Goal: Feedback & Contribution: Contribute content

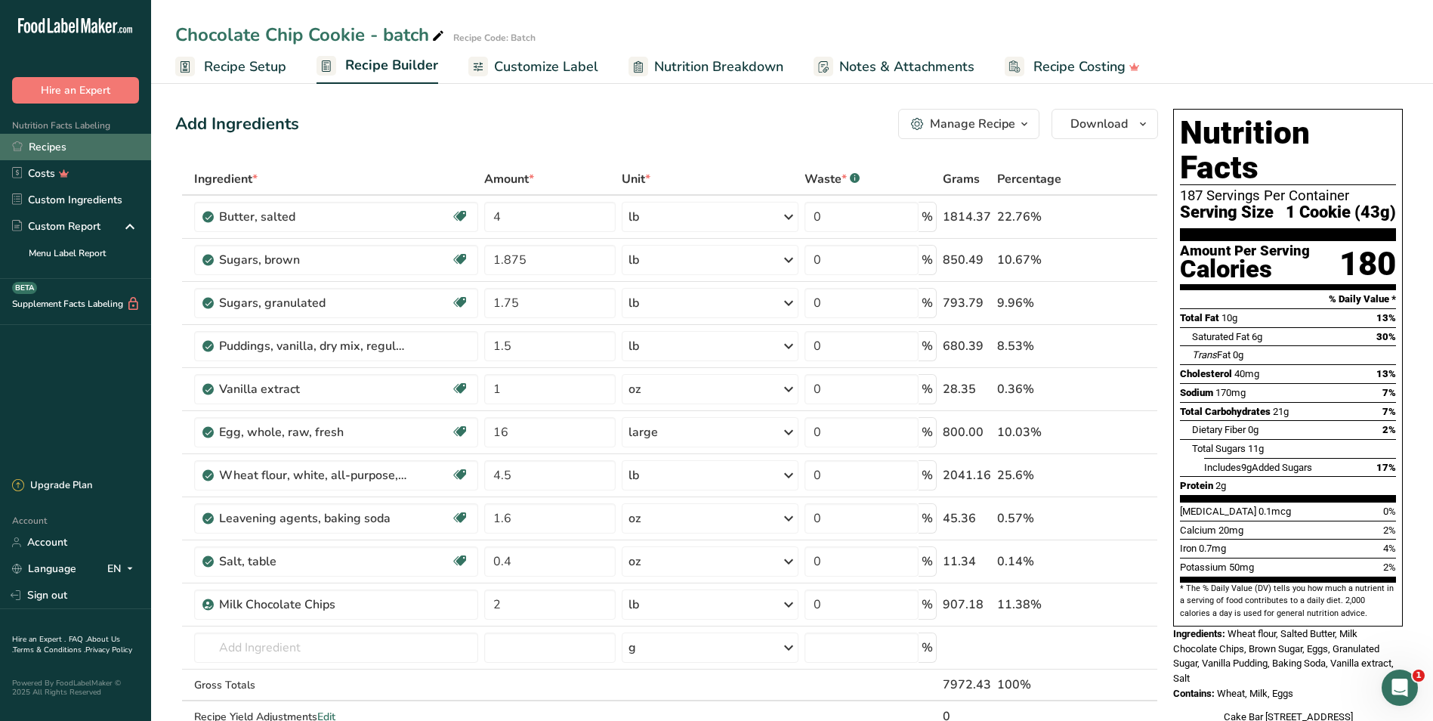
click at [48, 143] on link "Recipes" at bounding box center [75, 147] width 151 height 26
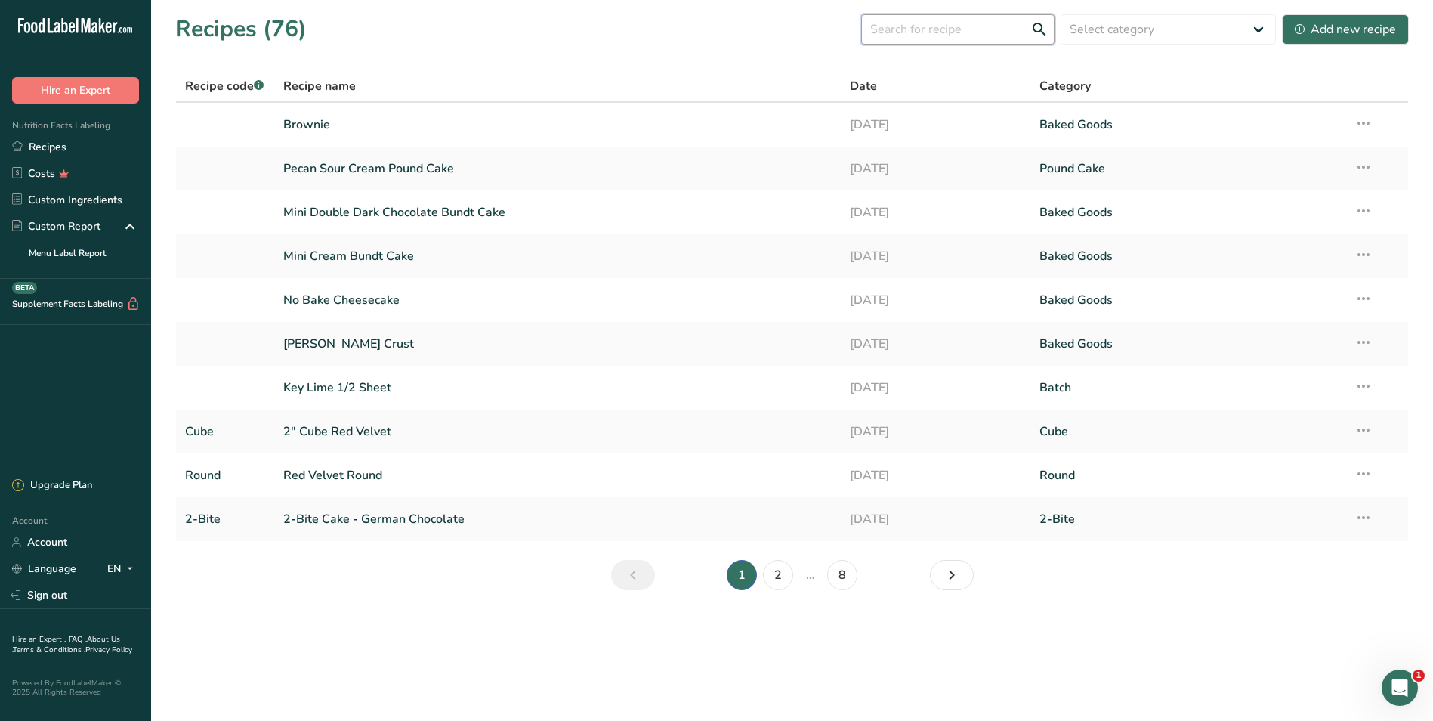
click at [938, 31] on input "text" at bounding box center [957, 29] width 193 height 30
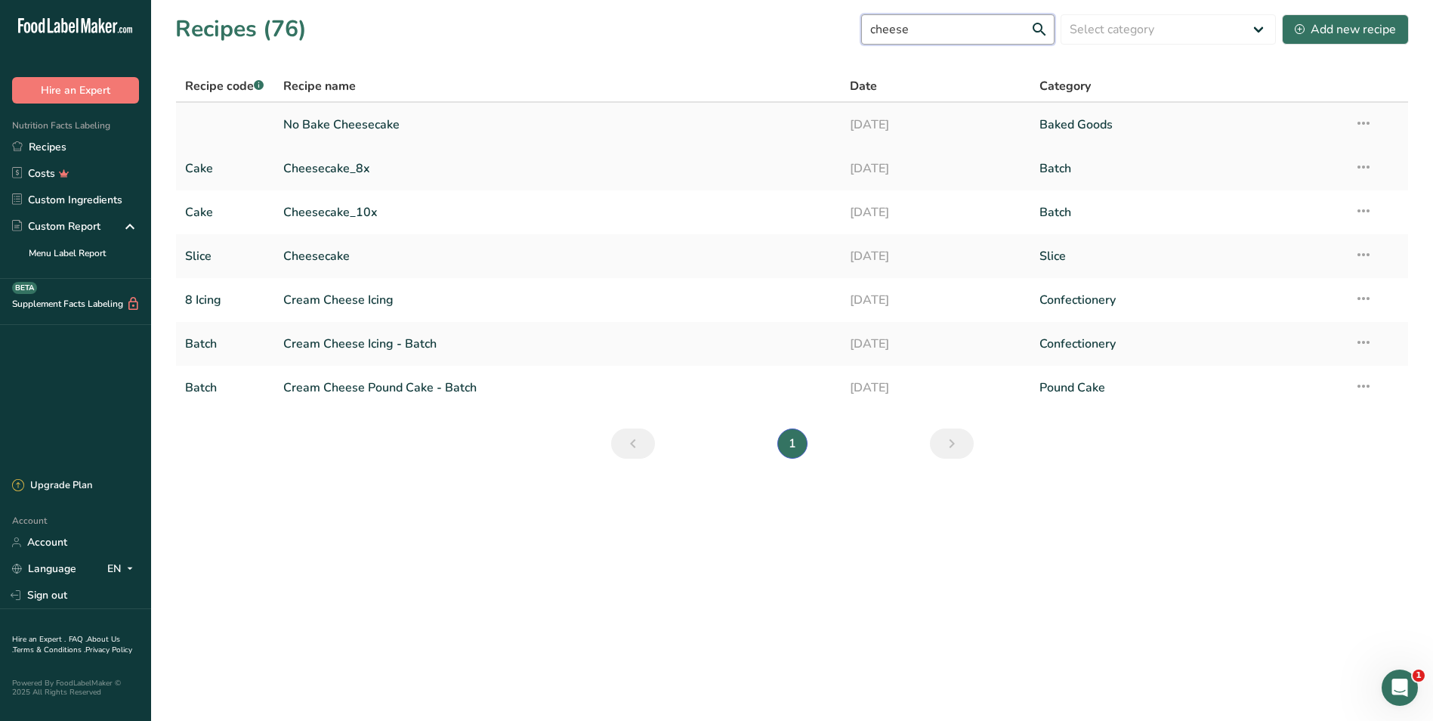
type input "cheese"
click at [340, 120] on link "No Bake Cheesecake" at bounding box center [557, 125] width 549 height 32
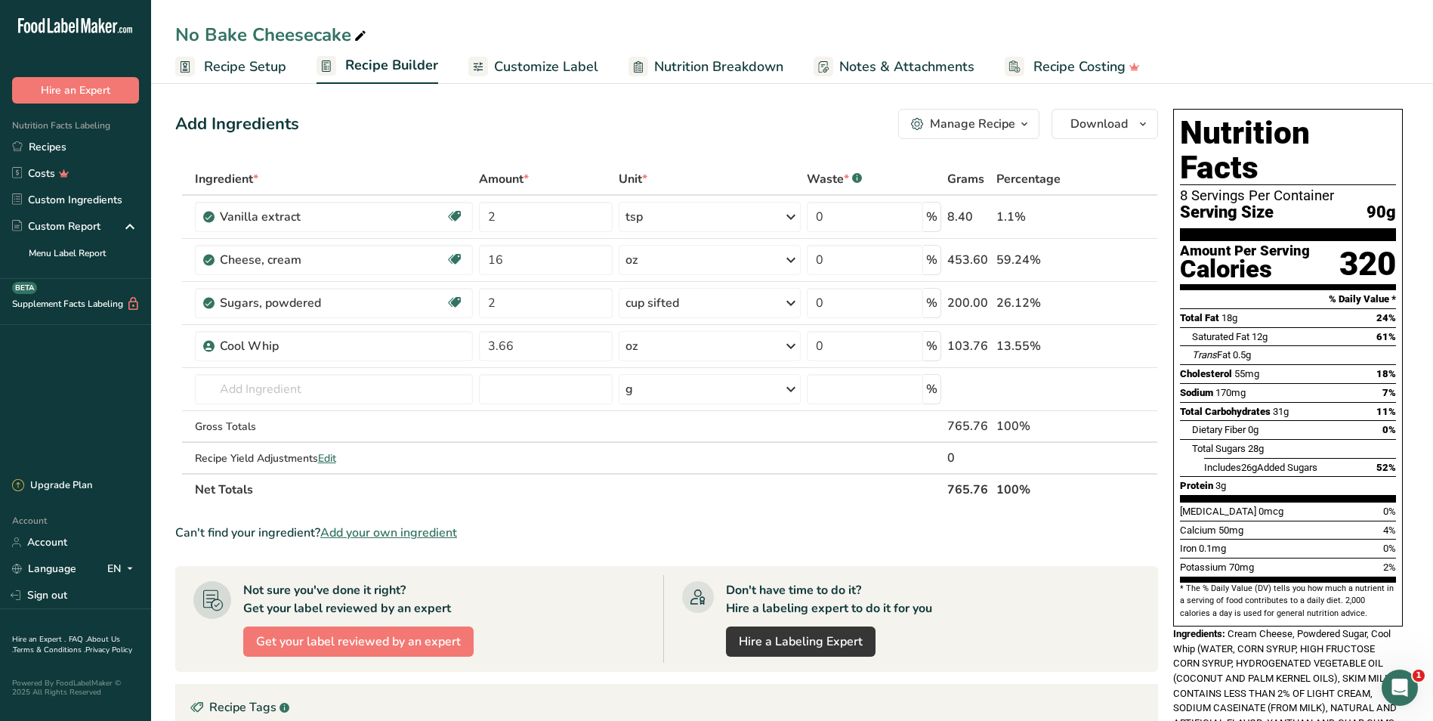
click at [256, 60] on span "Recipe Setup" at bounding box center [245, 67] width 82 height 20
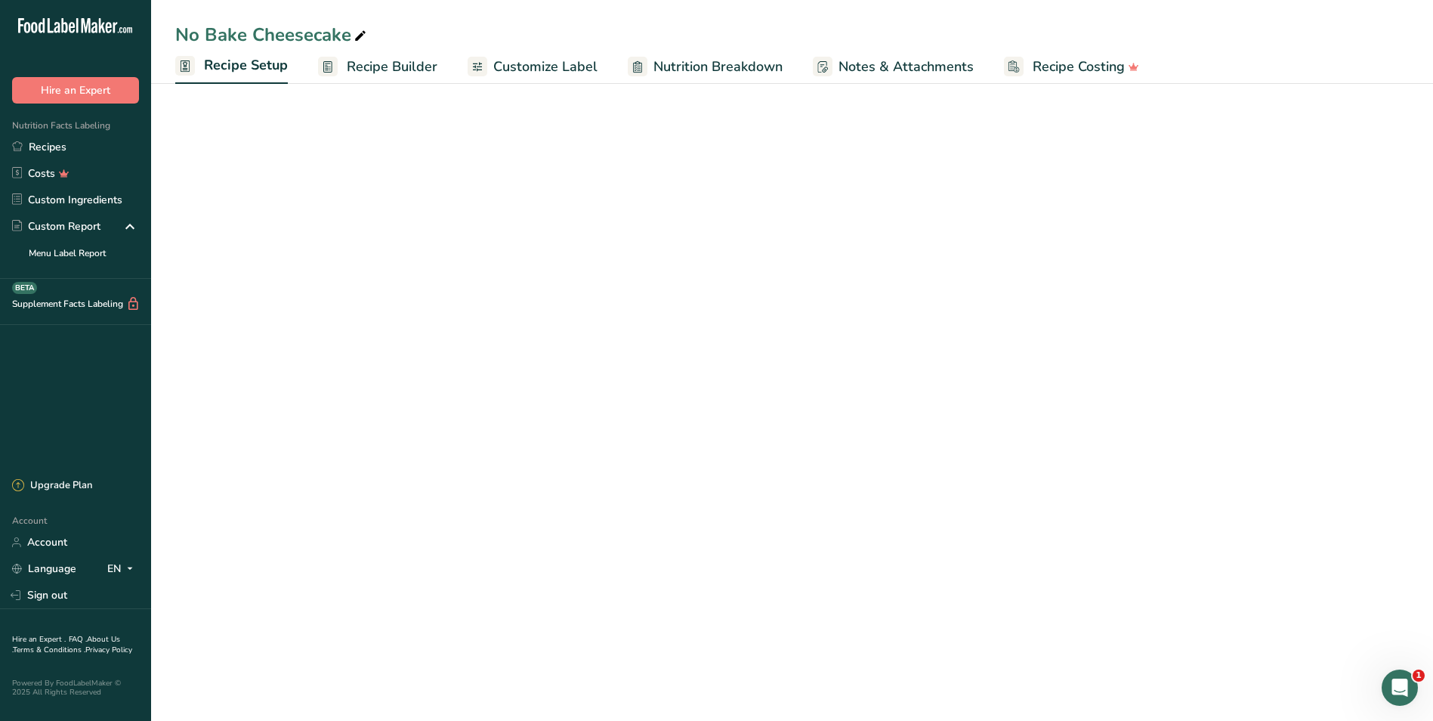
select select "18"
select select "22"
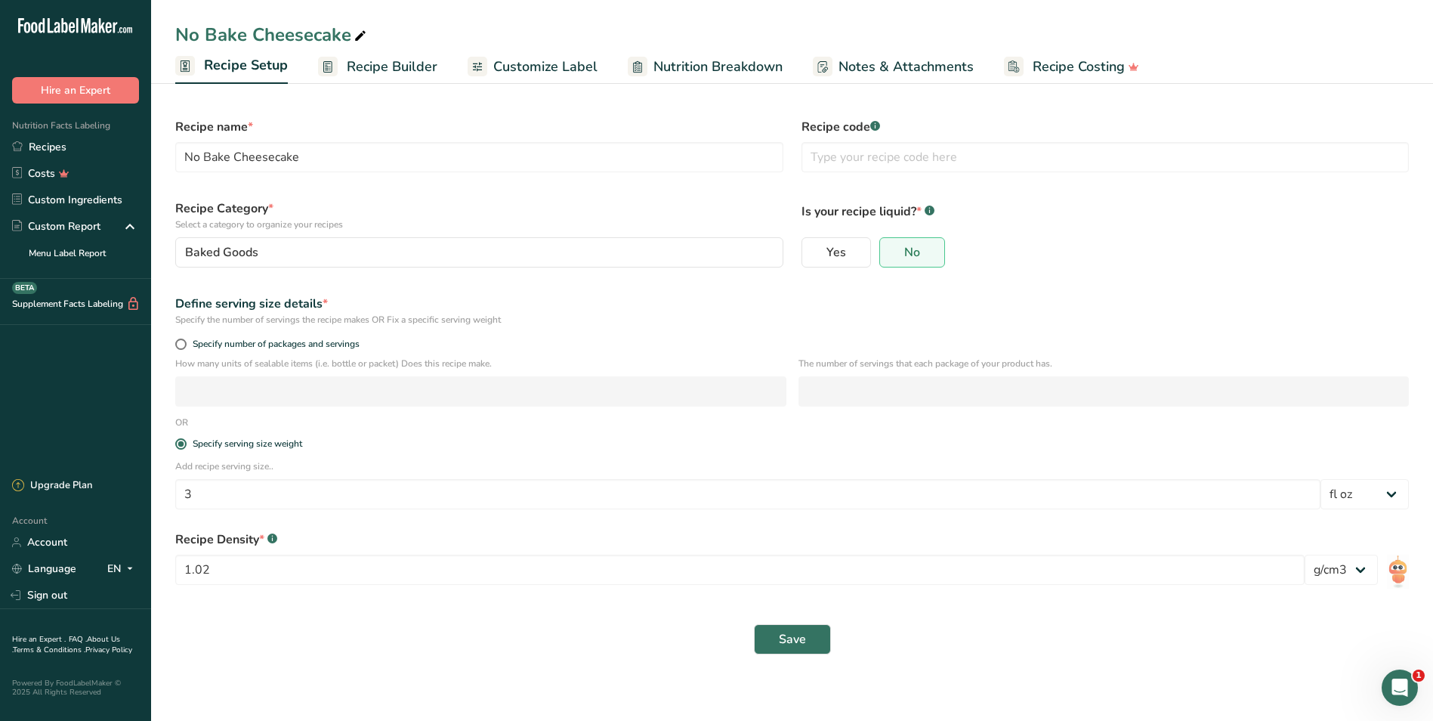
click at [408, 61] on span "Recipe Builder" at bounding box center [392, 67] width 91 height 20
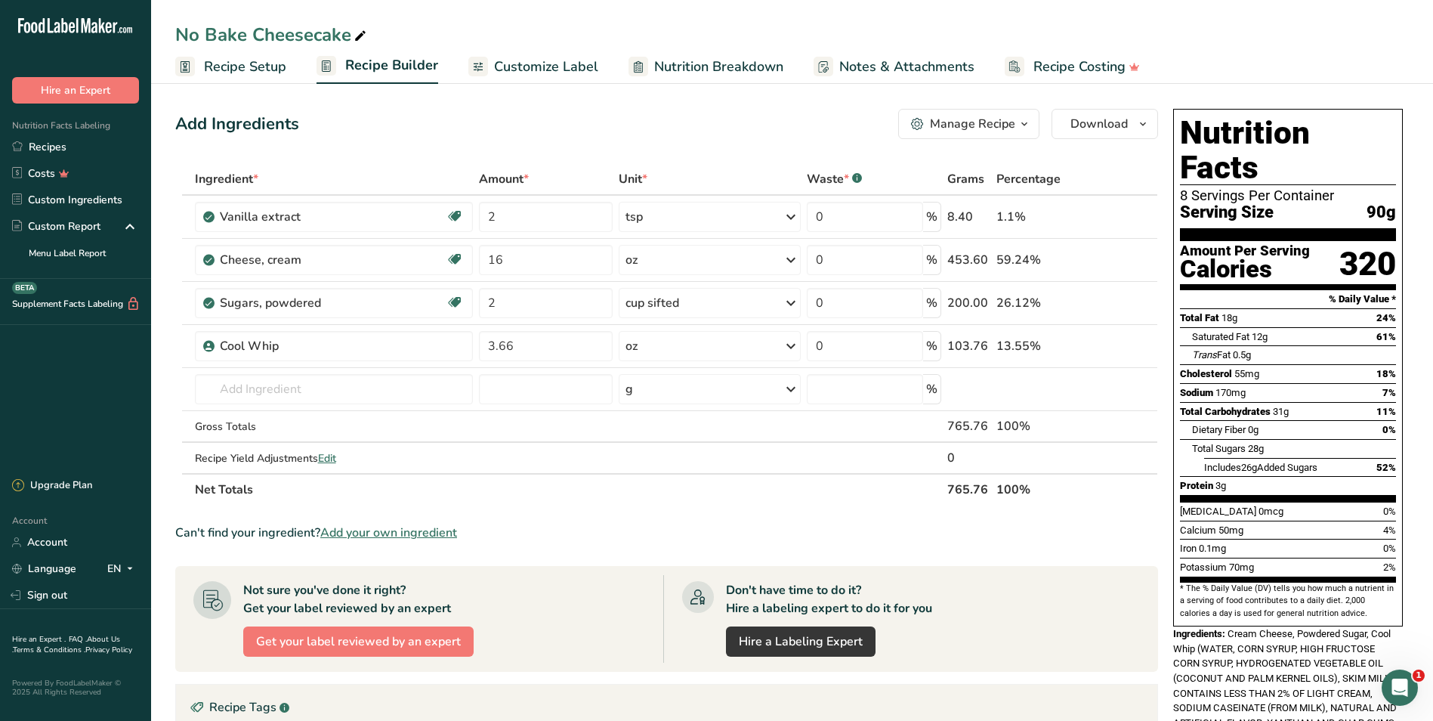
click at [234, 67] on span "Recipe Setup" at bounding box center [245, 67] width 82 height 20
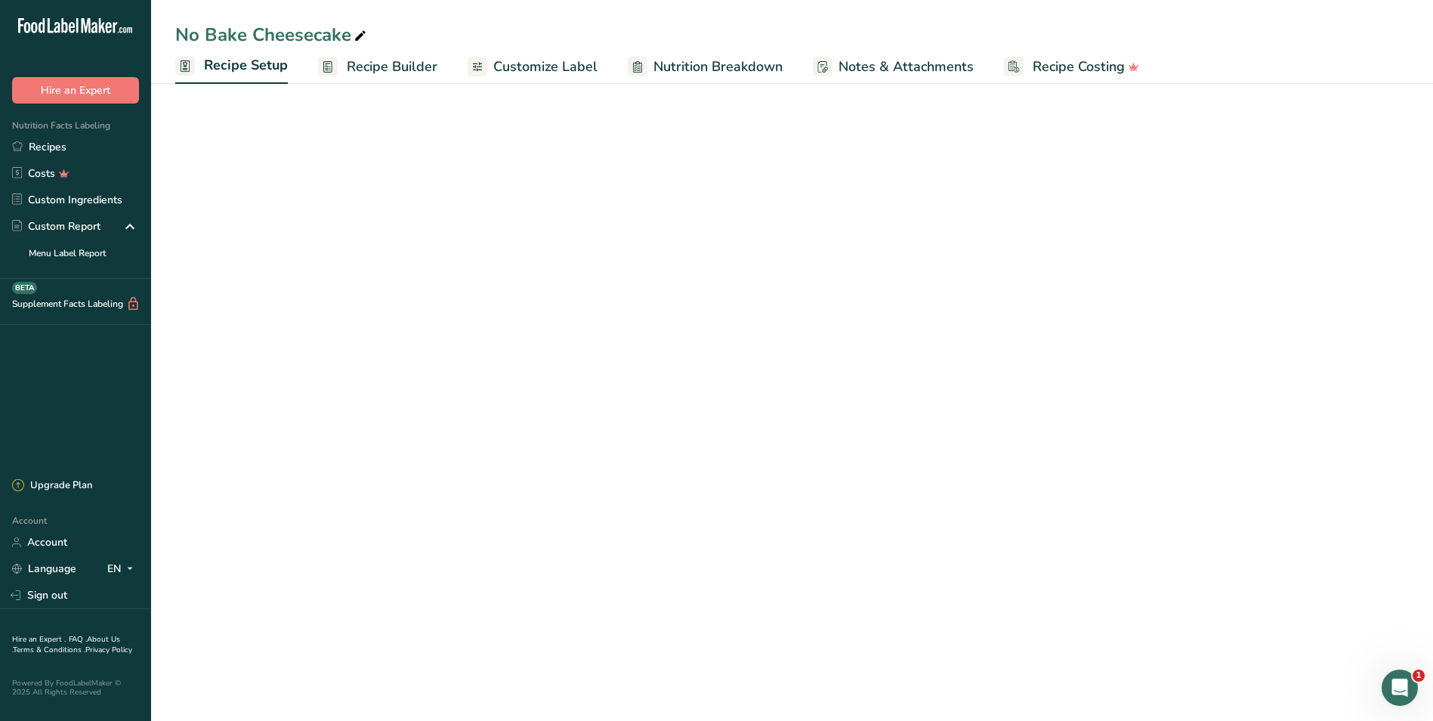
select select "18"
select select "22"
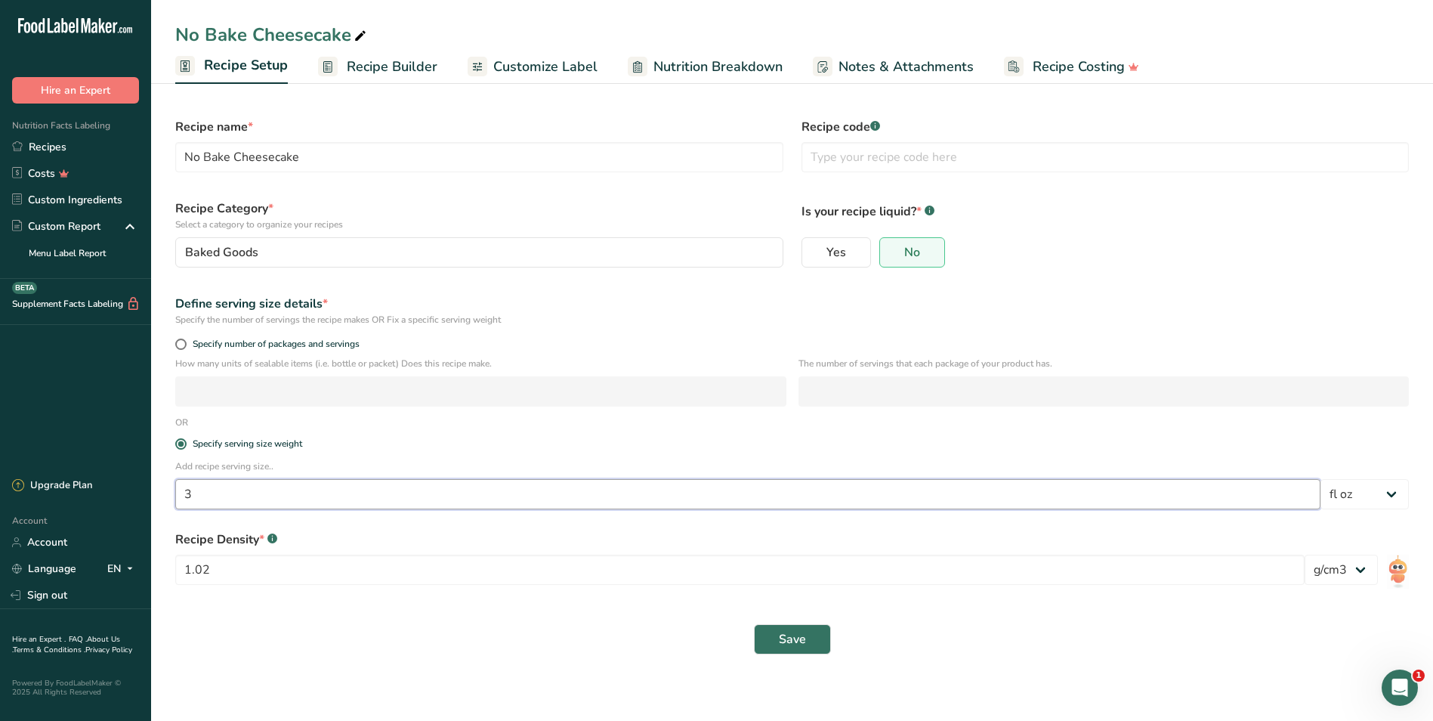
drag, startPoint x: 196, startPoint y: 495, endPoint x: 165, endPoint y: 495, distance: 31.0
click at [165, 495] on section "Recipe name * No Bake Cheesecake Recipe code .a-a{fill:#347362;}.b-a{fill:#fff;…" at bounding box center [792, 379] width 1282 height 600
type input "2.5"
click at [387, 65] on span "Recipe Builder" at bounding box center [392, 67] width 91 height 20
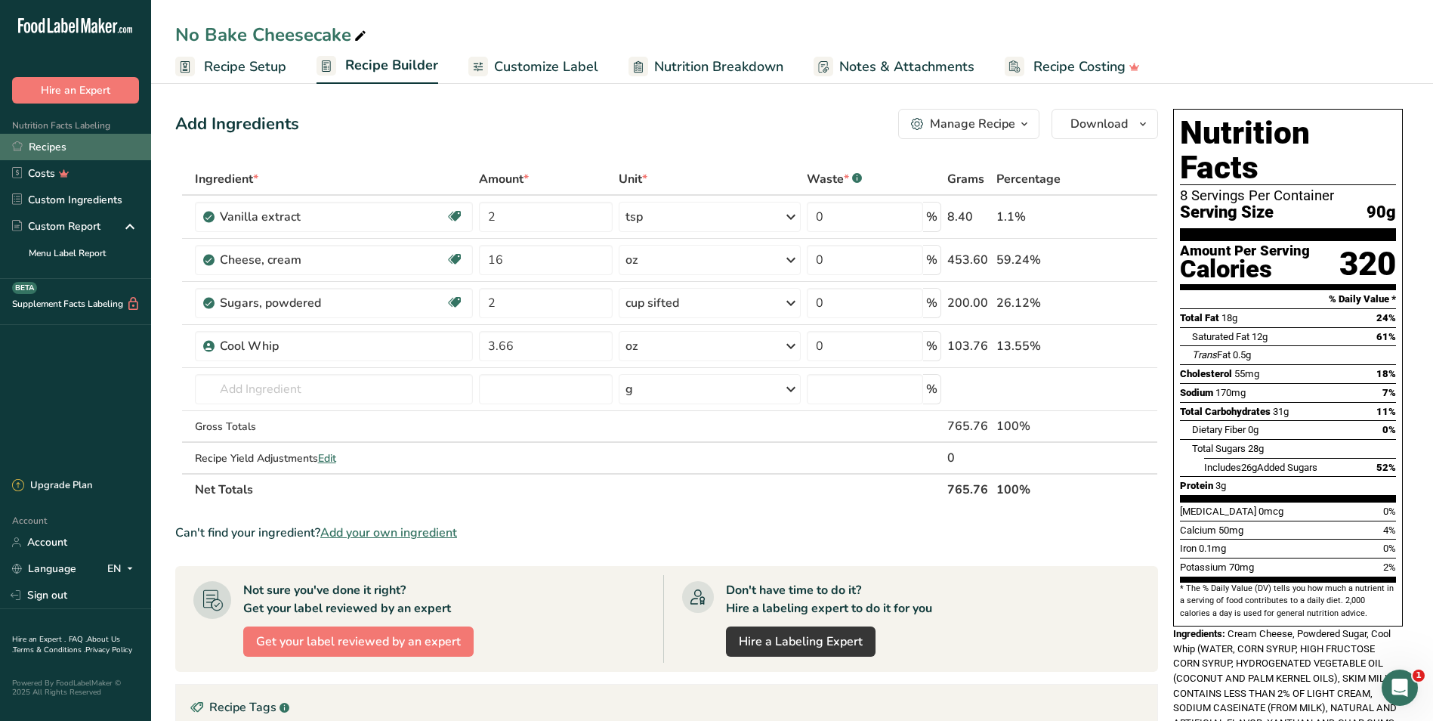
click at [53, 145] on link "Recipes" at bounding box center [75, 147] width 151 height 26
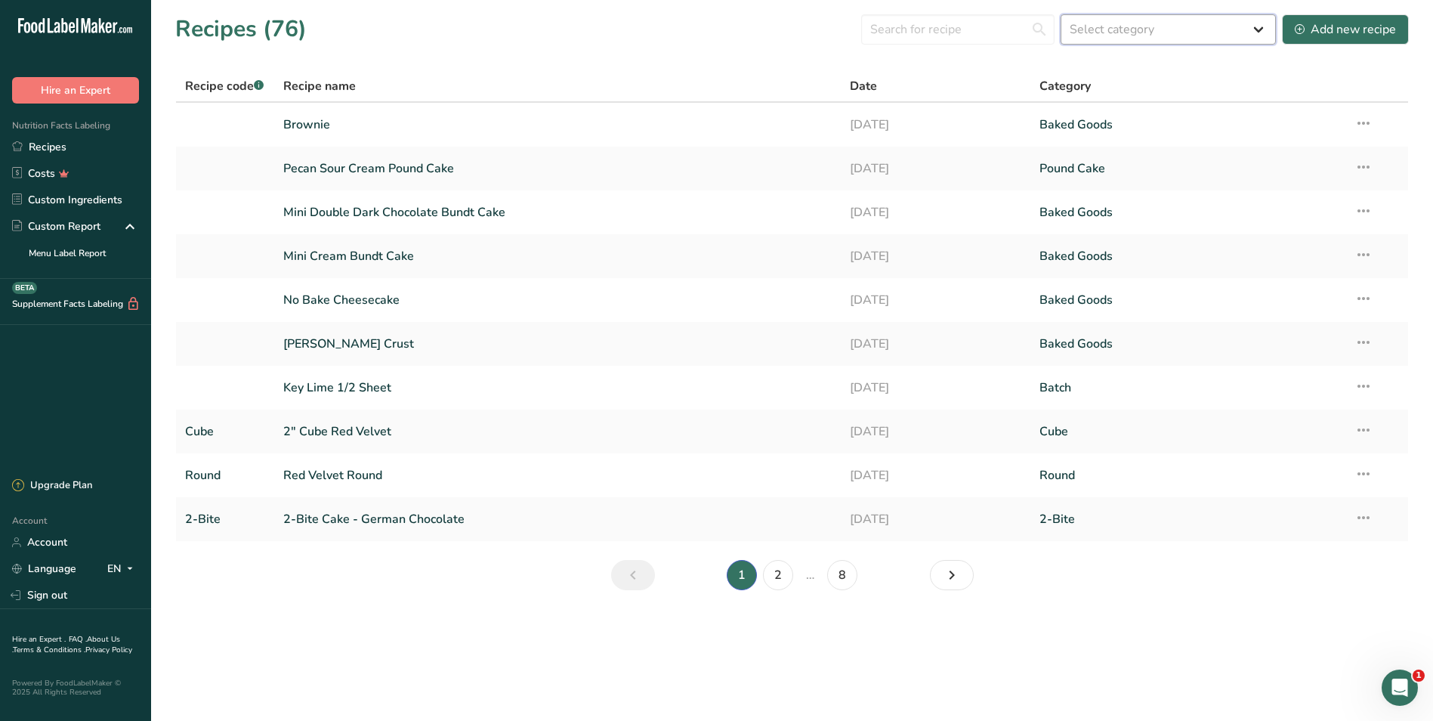
click at [1170, 29] on select "Select category All 2-Bite Baked Goods Batch [GEOGRAPHIC_DATA] Can Confectioner…" at bounding box center [1168, 29] width 215 height 30
select select "248"
click at [1062, 14] on select "Select category All 2-Bite Baked Goods Batch [GEOGRAPHIC_DATA] Can Confectioner…" at bounding box center [1168, 29] width 215 height 30
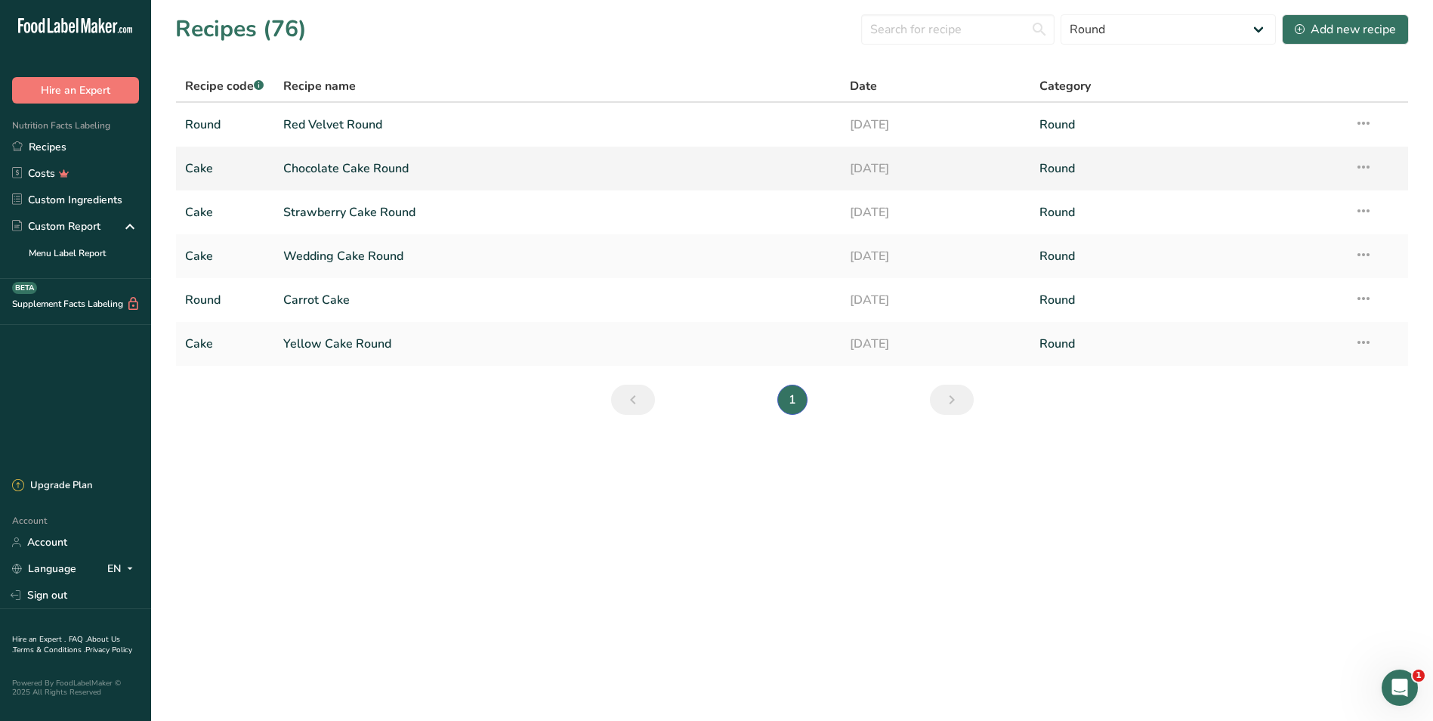
click at [340, 169] on link "Chocolate Cake Round" at bounding box center [557, 169] width 549 height 32
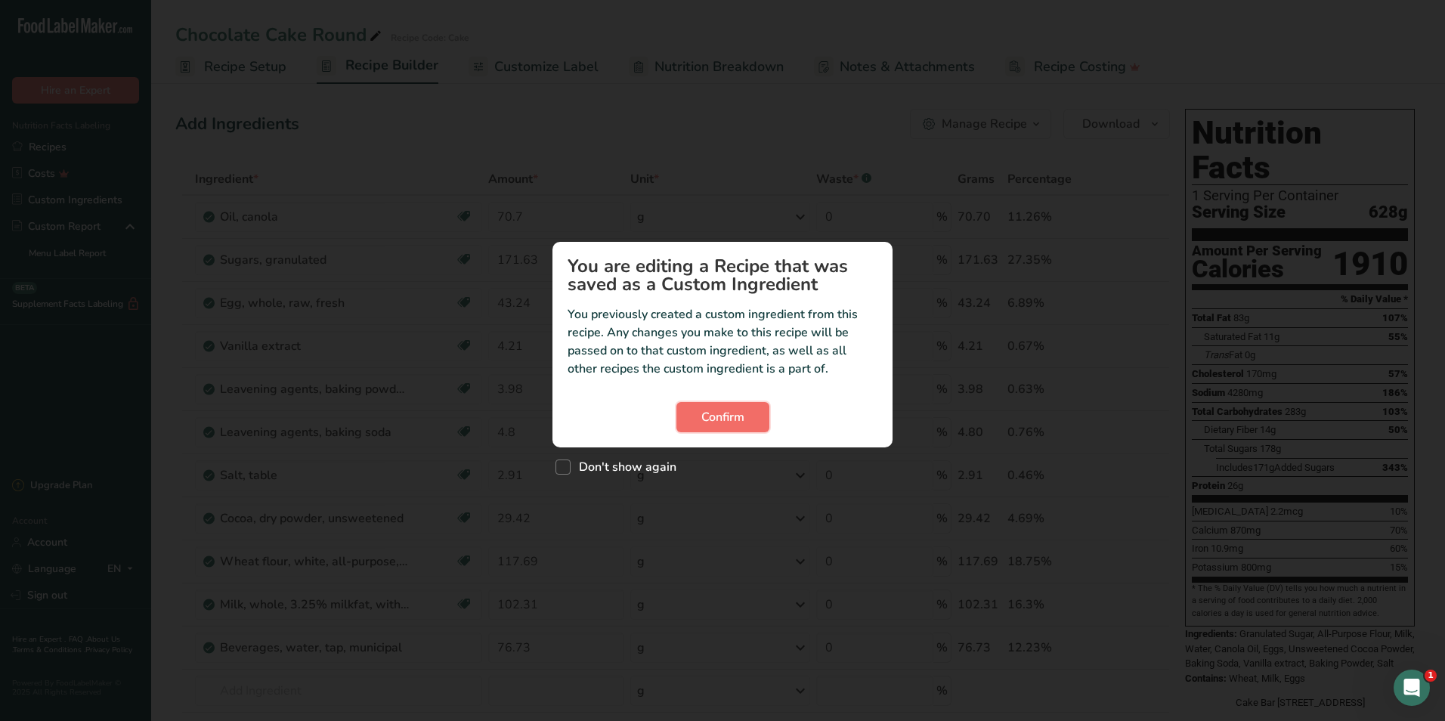
click at [759, 412] on button "Confirm" at bounding box center [722, 417] width 93 height 30
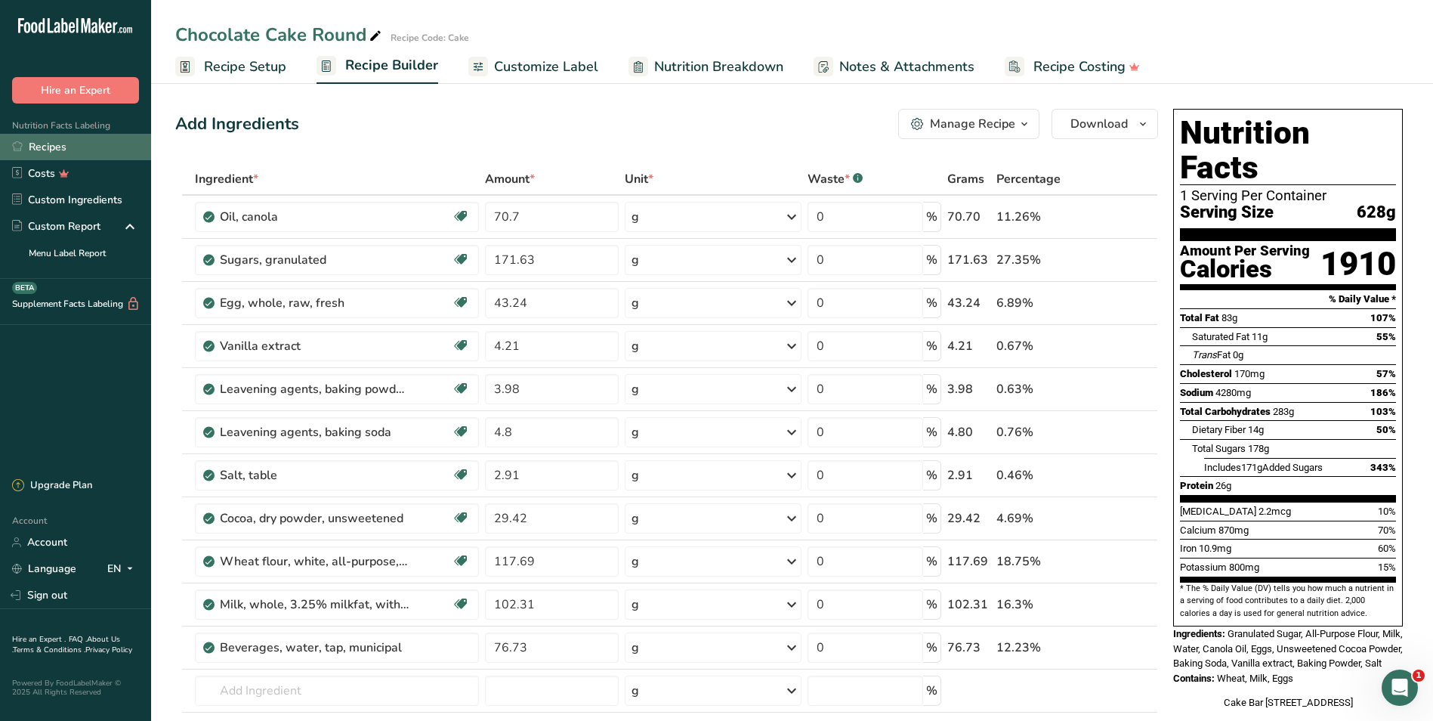
click at [42, 145] on link "Recipes" at bounding box center [75, 147] width 151 height 26
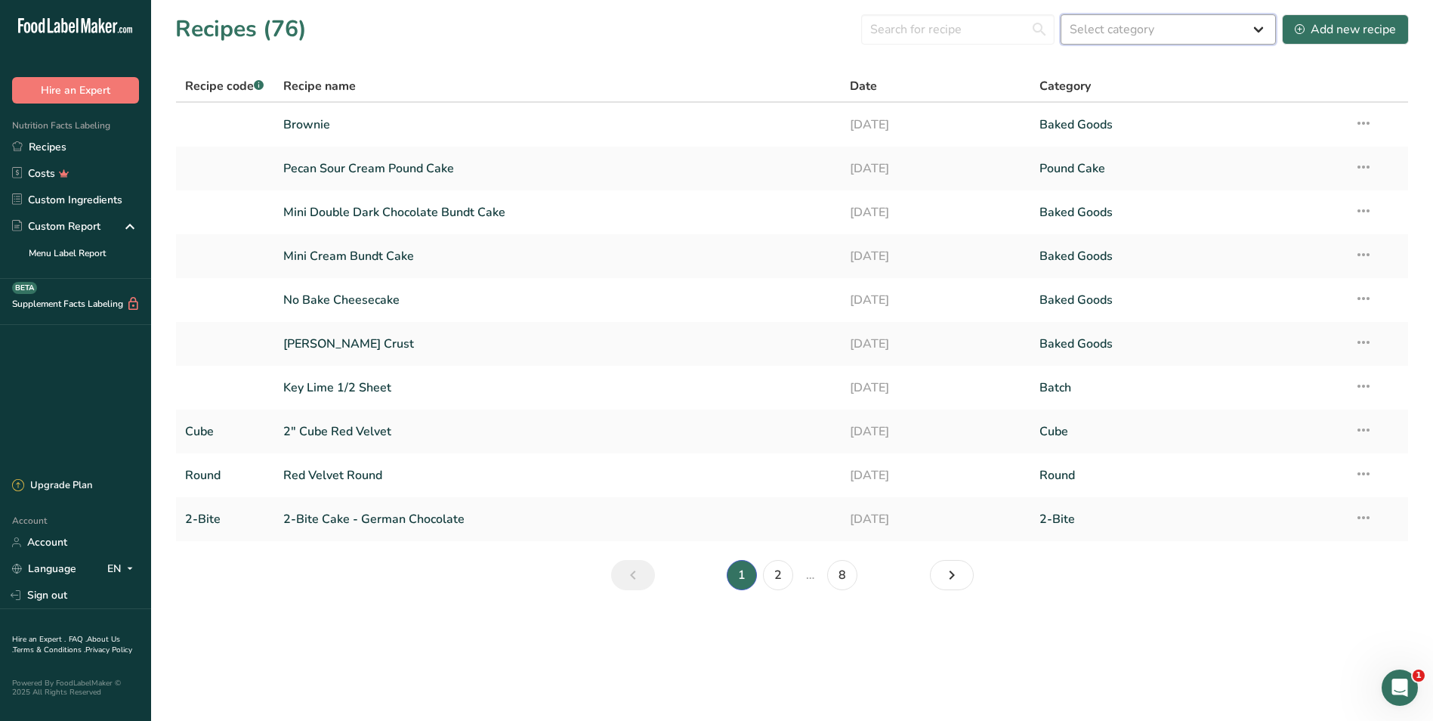
click at [1254, 26] on select "Select category All 2-Bite Baked Goods Batch [GEOGRAPHIC_DATA] Can Confectioner…" at bounding box center [1168, 29] width 215 height 30
select select "260"
click at [1062, 14] on select "Select category All 2-Bite Baked Goods Batch [GEOGRAPHIC_DATA] Can Confectioner…" at bounding box center [1168, 29] width 215 height 30
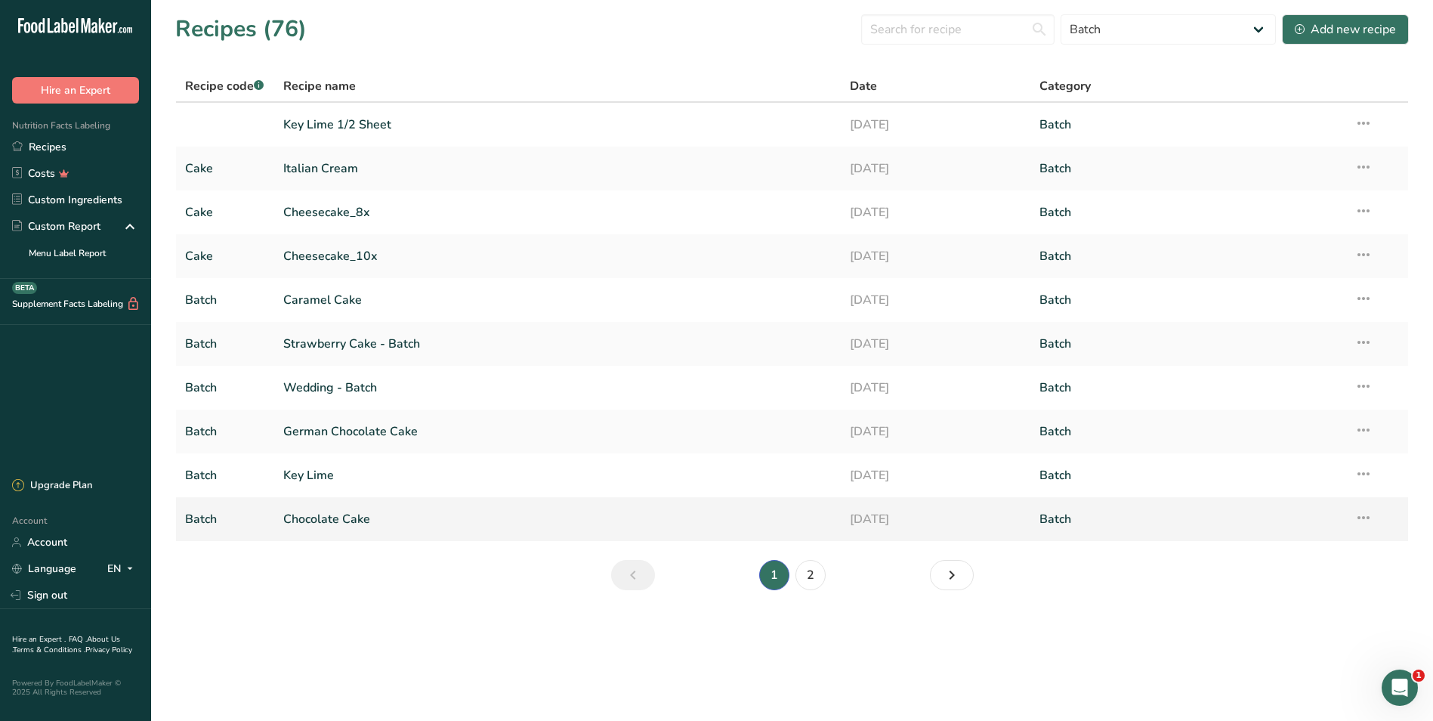
click at [335, 523] on link "Chocolate Cake" at bounding box center [557, 519] width 549 height 32
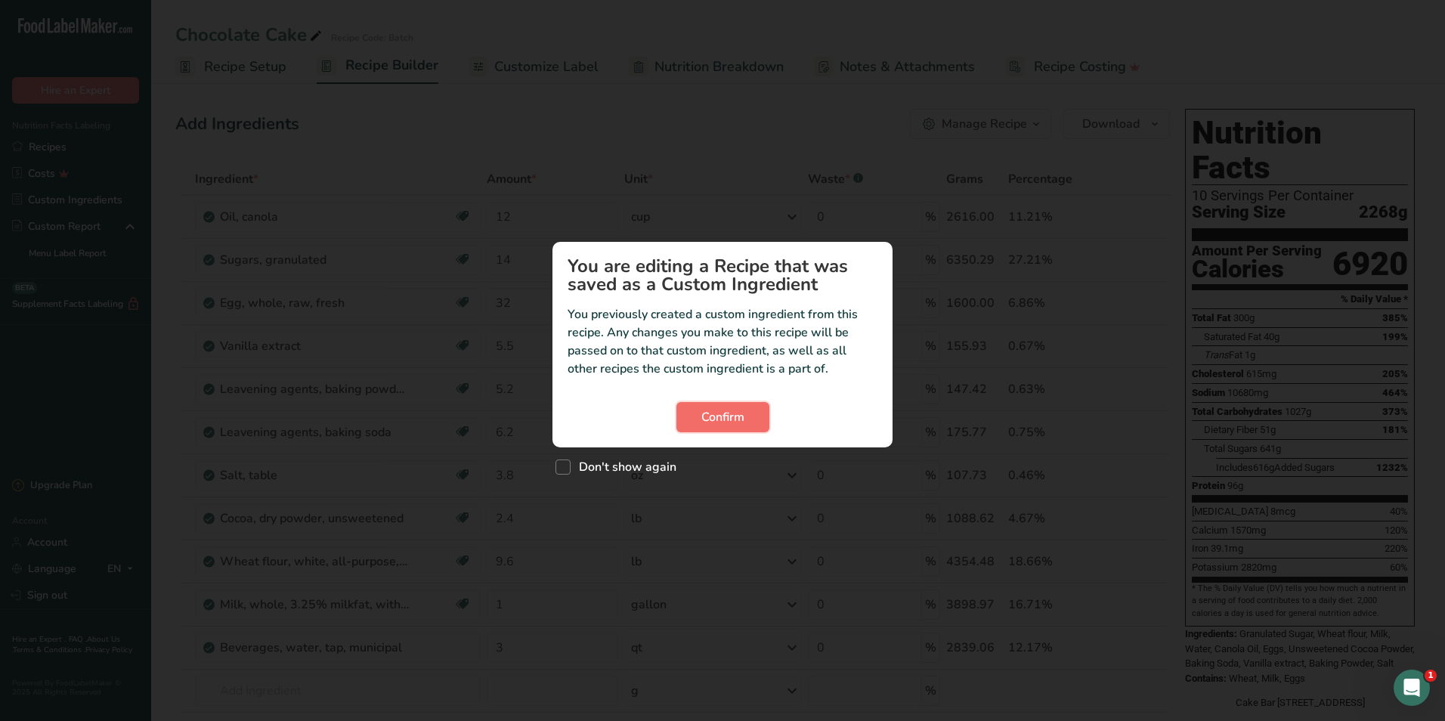
click at [702, 421] on span "Confirm" at bounding box center [722, 417] width 43 height 18
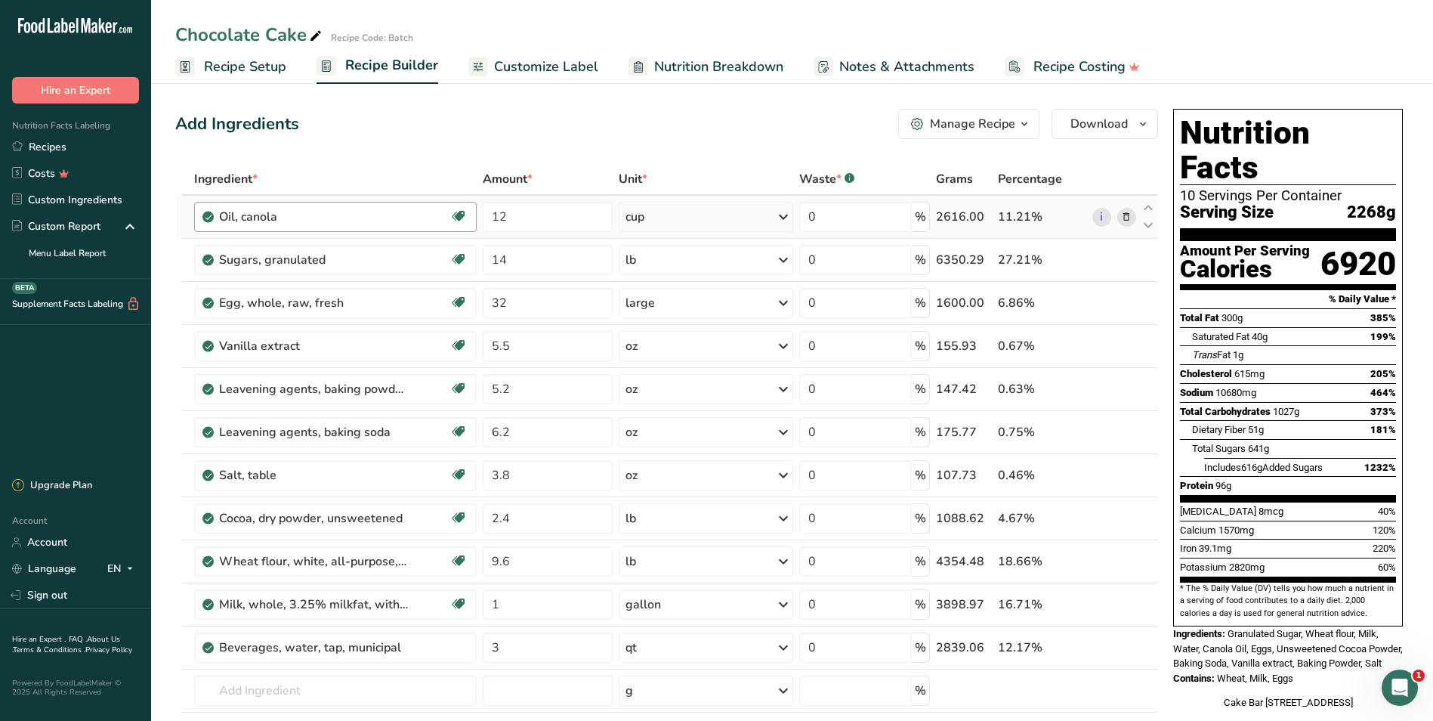
drag, startPoint x: 246, startPoint y: 64, endPoint x: 249, endPoint y: 214, distance: 149.6
click at [246, 64] on span "Recipe Setup" at bounding box center [245, 67] width 82 height 20
select select "12"
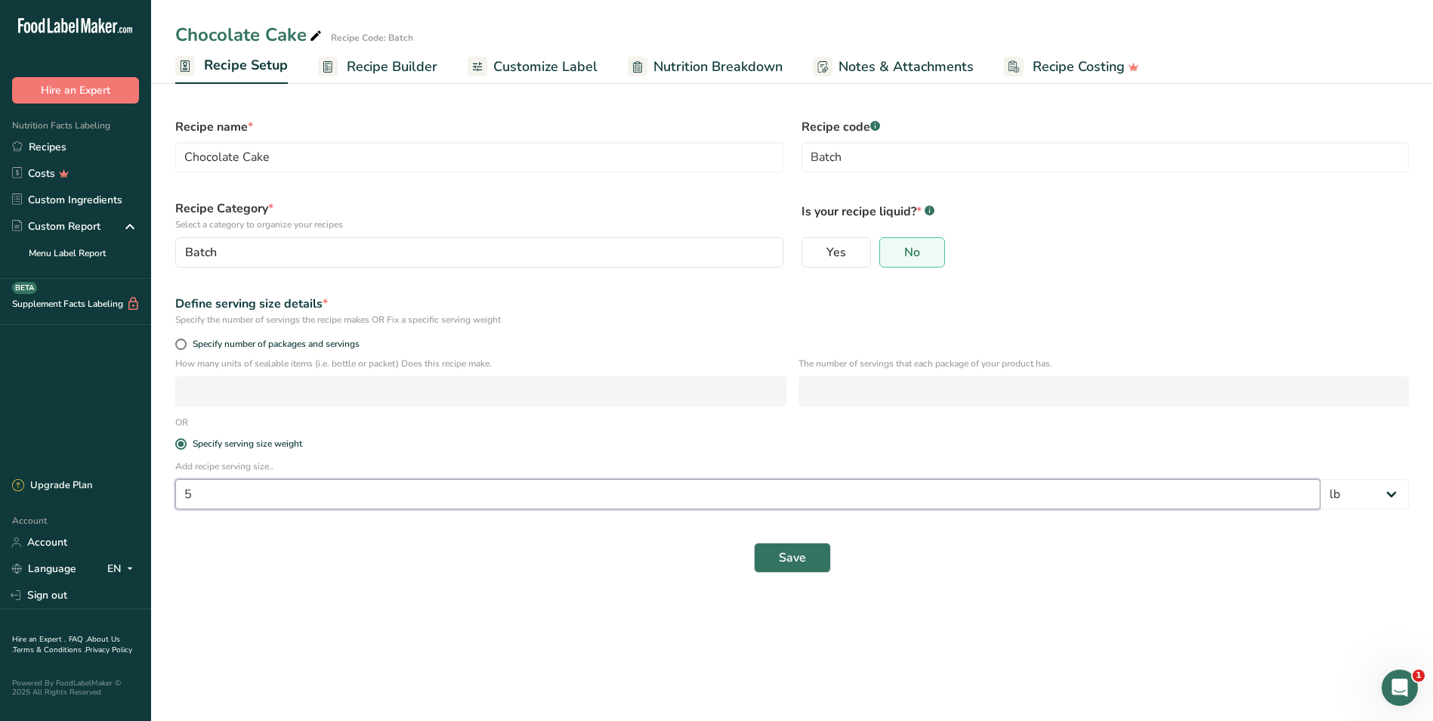
drag, startPoint x: 196, startPoint y: 492, endPoint x: 164, endPoint y: 496, distance: 32.1
click at [164, 496] on section "Recipe name * Chocolate Cake Recipe code .a-a{fill:#347362;}.b-a{fill:#fff;} Ba…" at bounding box center [792, 338] width 1282 height 518
type input "1"
click at [1389, 491] on select "Grams kg mg mcg lb oz l mL fl oz tbsp tsp cup qt gallon" at bounding box center [1365, 494] width 88 height 30
select select "5"
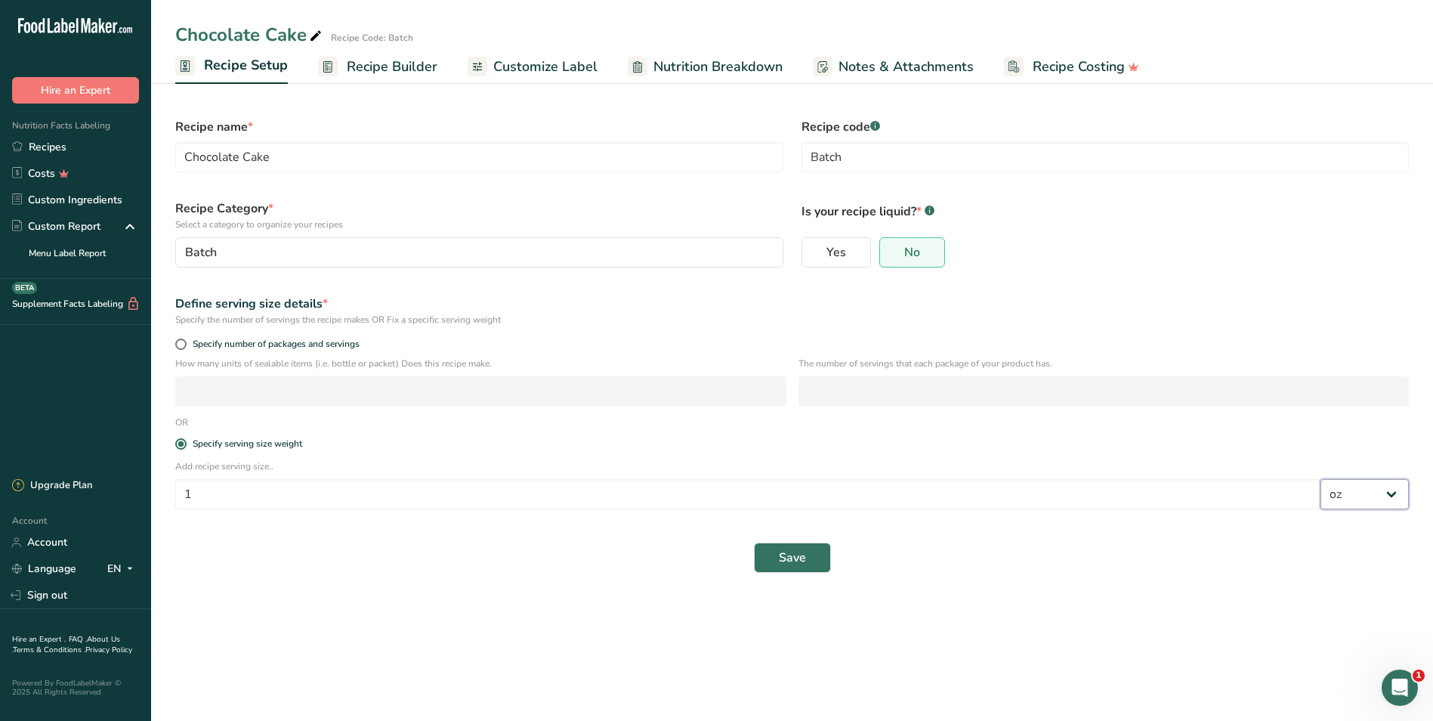
click at [1321, 479] on select "Grams kg mg mcg lb oz l mL fl oz tbsp tsp cup qt gallon" at bounding box center [1365, 494] width 88 height 30
click at [787, 555] on span "Save" at bounding box center [792, 558] width 27 height 18
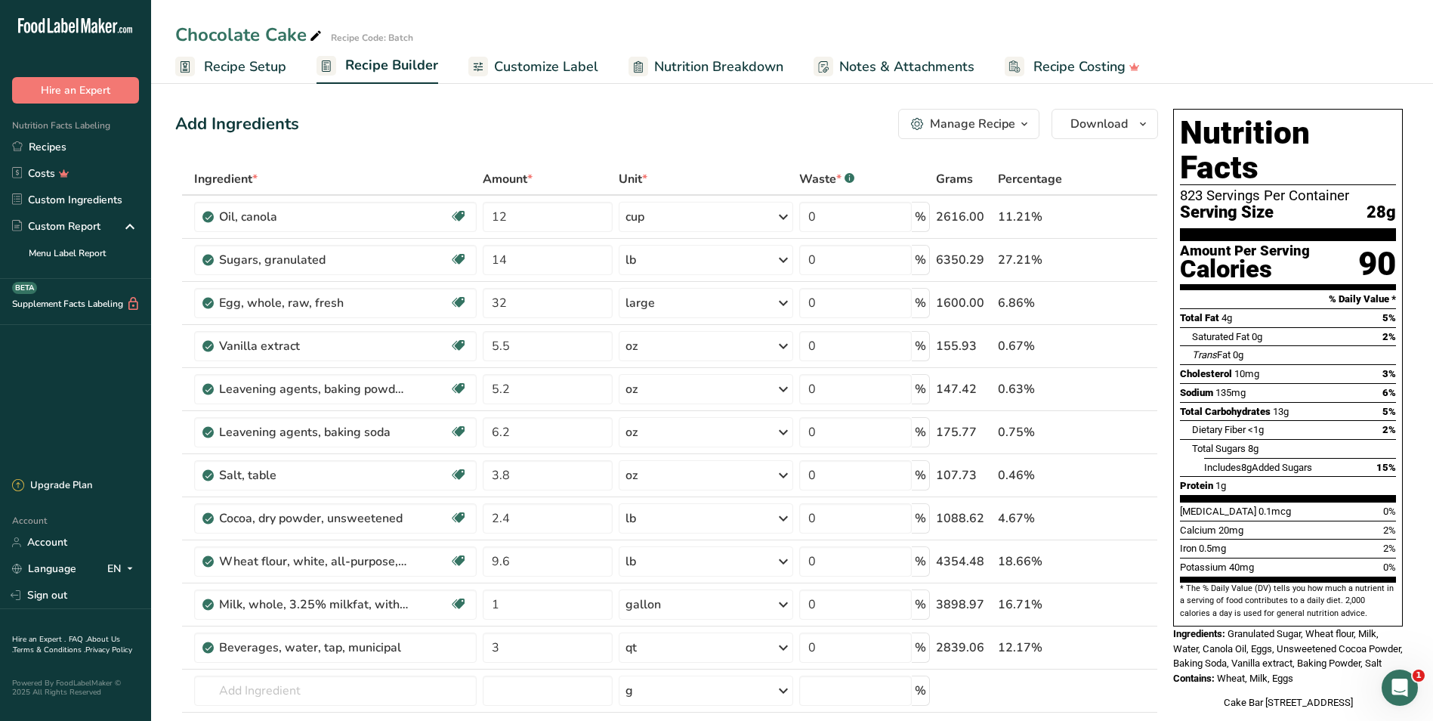
click at [235, 71] on span "Recipe Setup" at bounding box center [245, 67] width 82 height 20
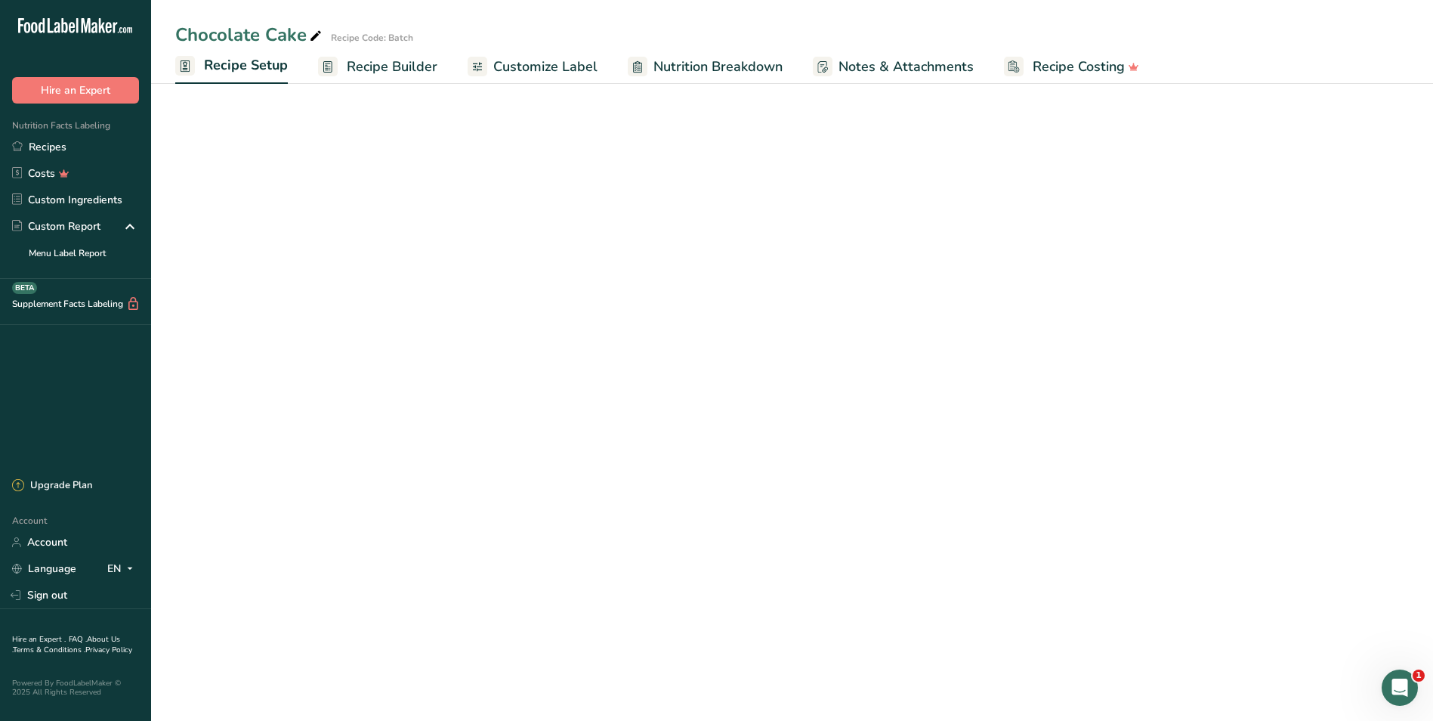
select select "5"
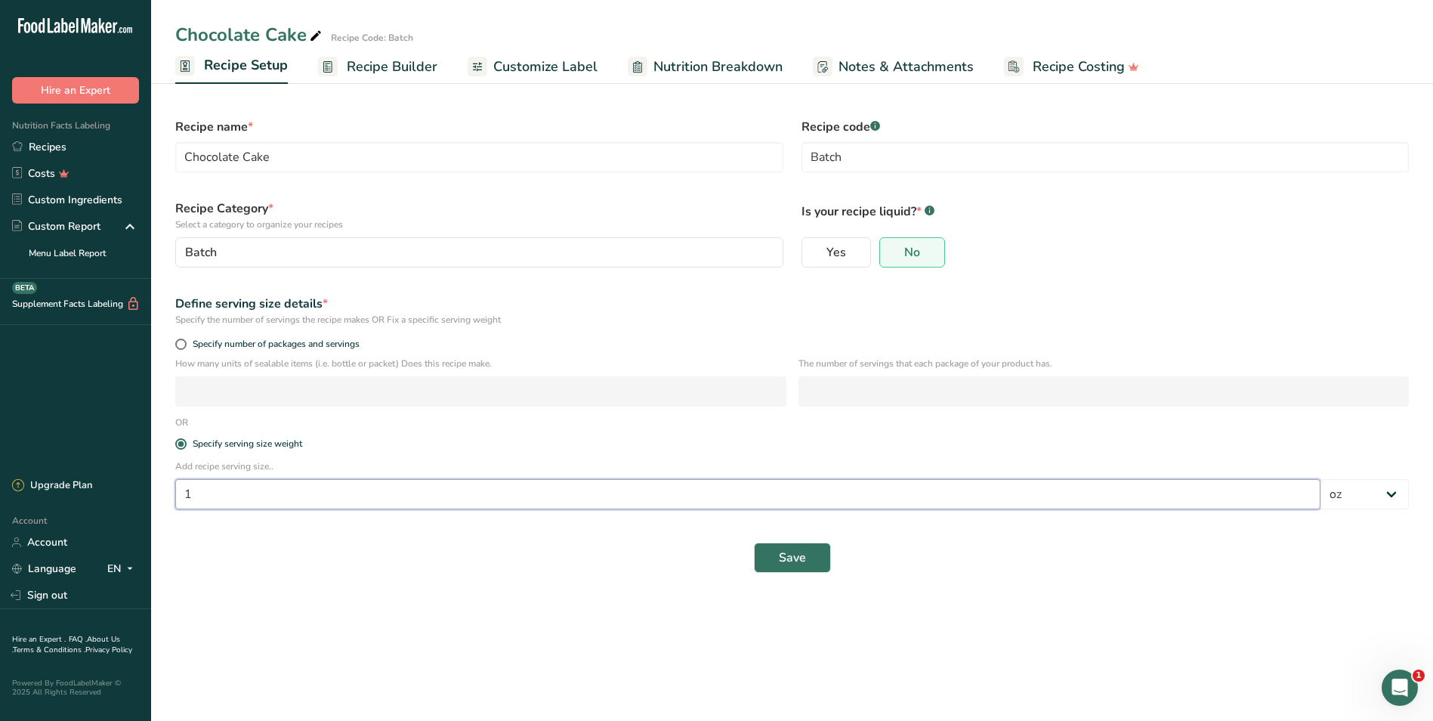
drag, startPoint x: 199, startPoint y: 500, endPoint x: 172, endPoint y: 494, distance: 27.9
click at [172, 494] on div "Add recipe serving size.. 1 Grams kg mg mcg lb oz l mL fl oz tbsp tsp cup qt ga…" at bounding box center [792, 488] width 1252 height 59
type input "8"
click at [770, 552] on button "Save" at bounding box center [792, 558] width 77 height 30
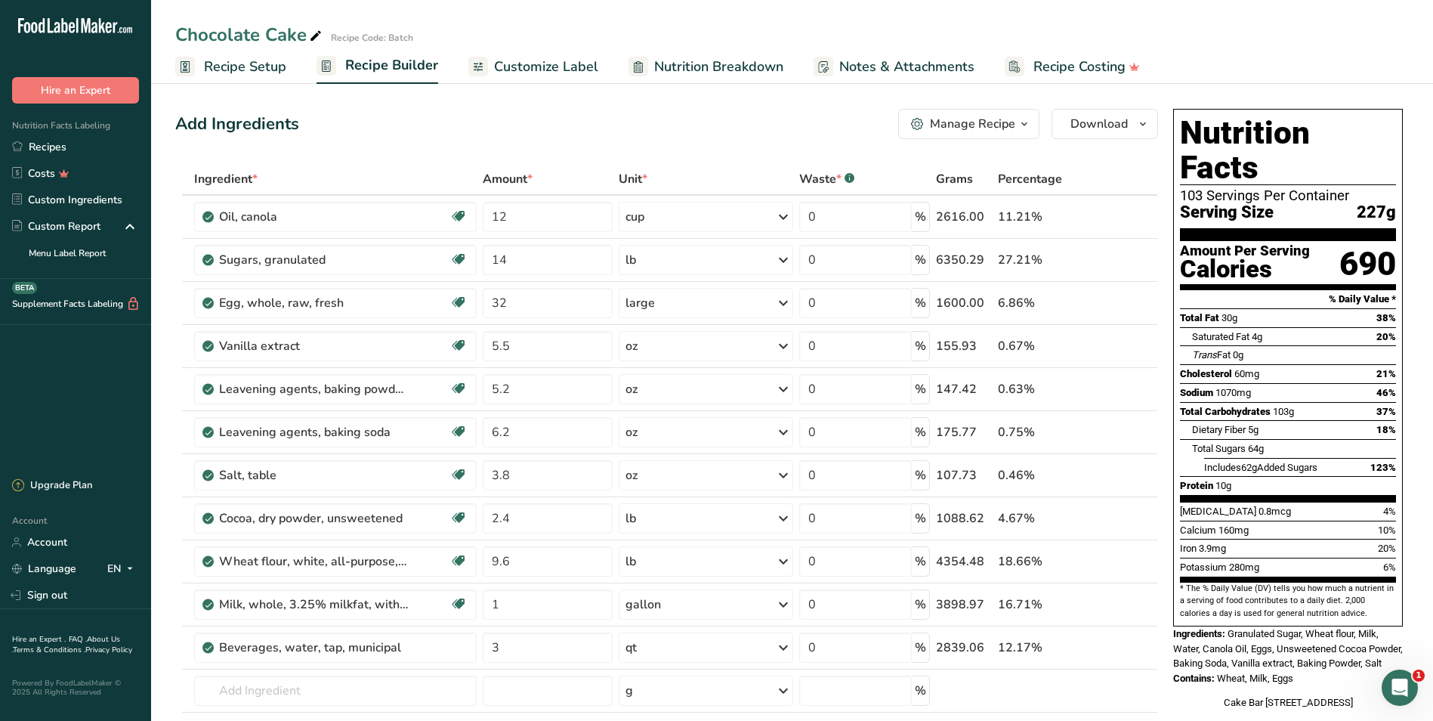
drag, startPoint x: 62, startPoint y: 142, endPoint x: 846, endPoint y: 111, distance: 784.2
click at [62, 142] on link "Recipes" at bounding box center [75, 147] width 151 height 26
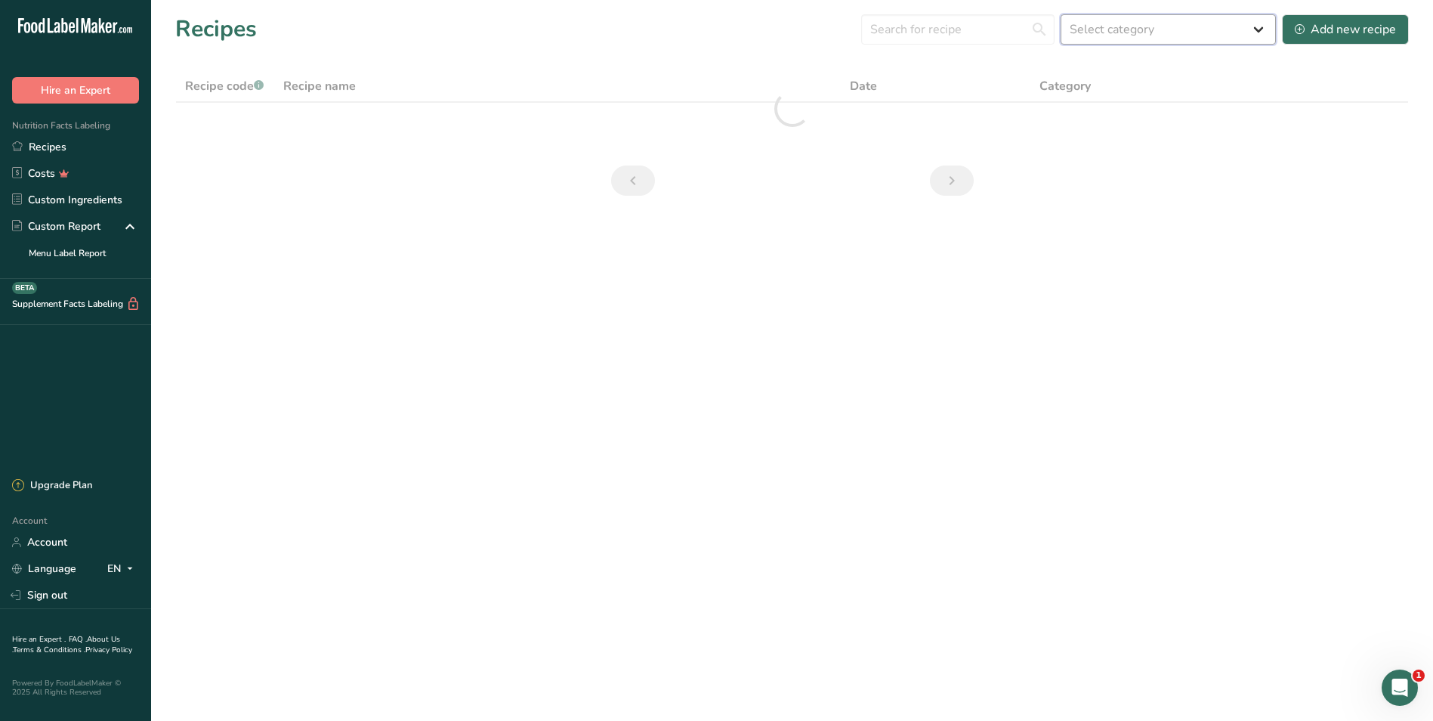
click at [1229, 32] on select "Select category All 2-Bite Baked Goods Batch [GEOGRAPHIC_DATA] Can Confectioner…" at bounding box center [1168, 29] width 215 height 30
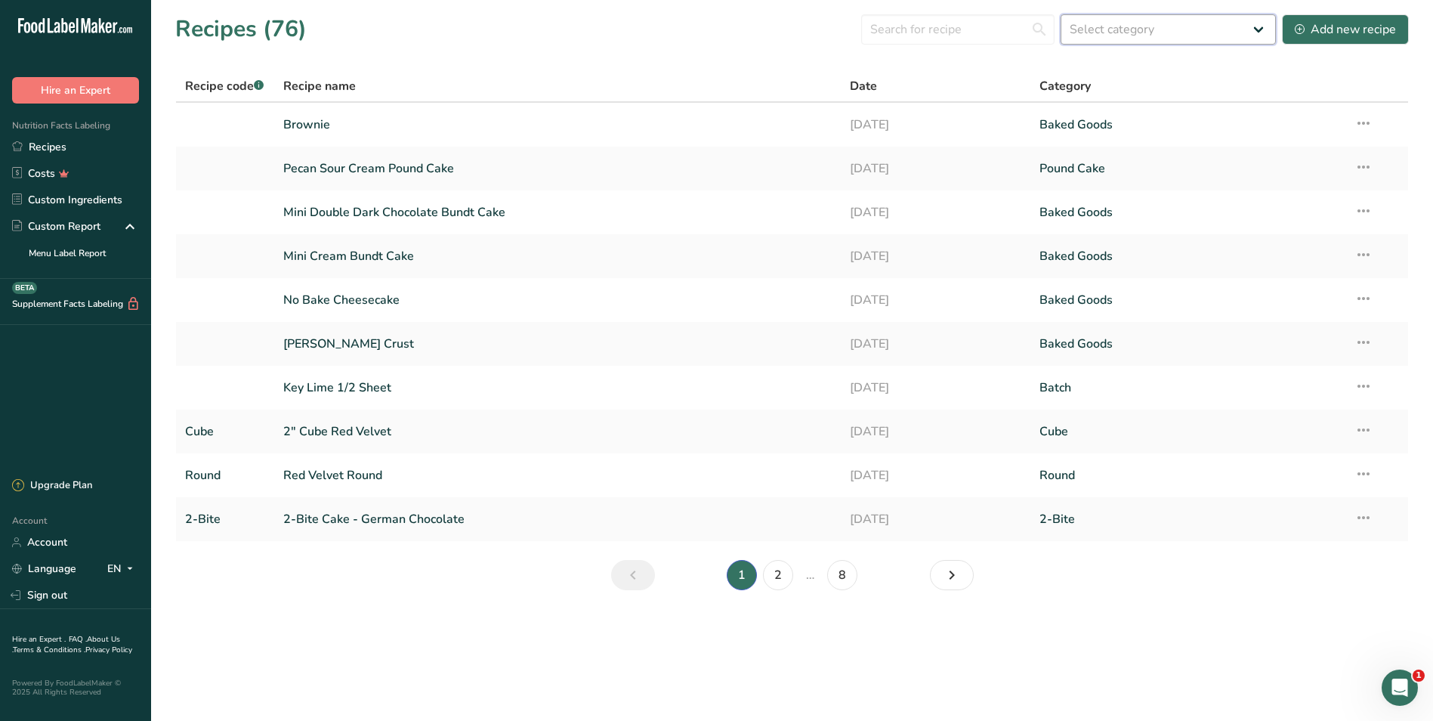
select select "249"
click at [1062, 14] on select "Select category All 2-Bite Baked Goods Batch [GEOGRAPHIC_DATA] Can Confectioner…" at bounding box center [1168, 29] width 215 height 30
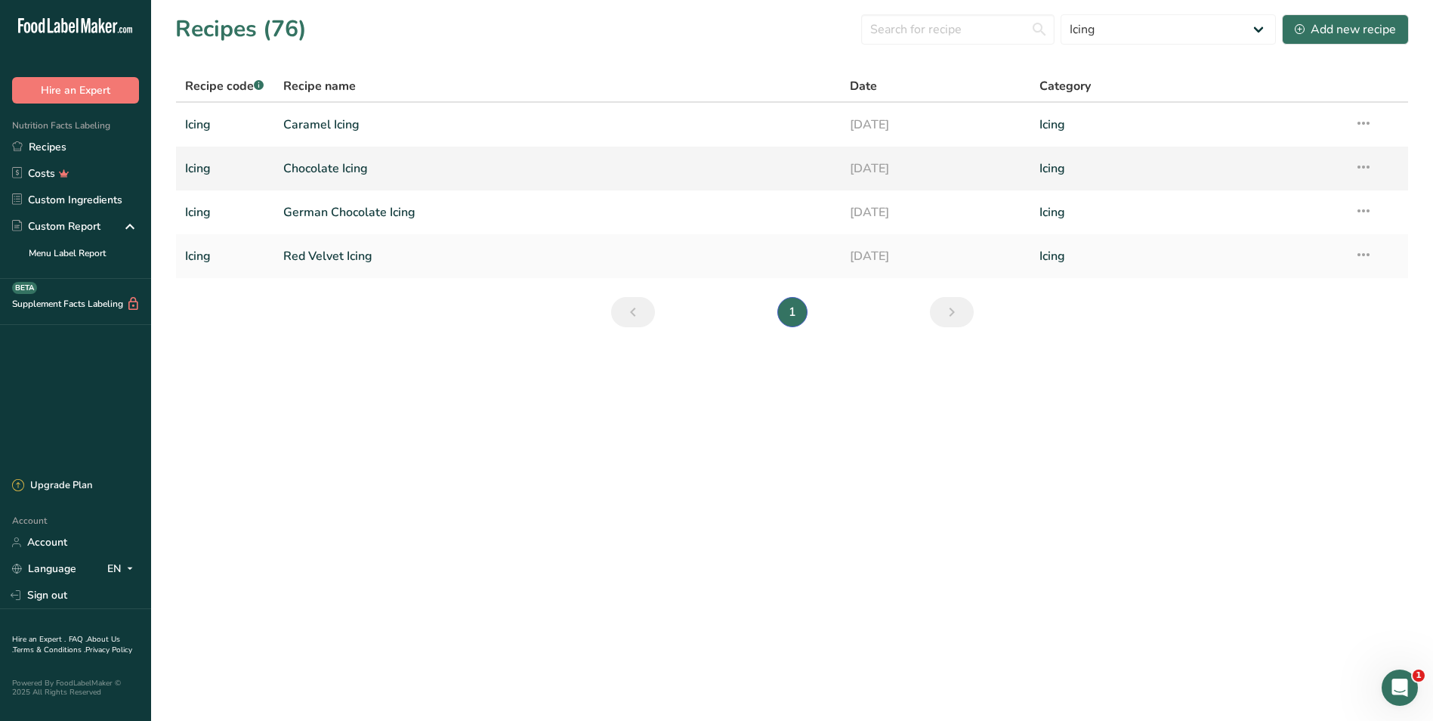
click at [323, 167] on link "Chocolate Icing" at bounding box center [557, 169] width 549 height 32
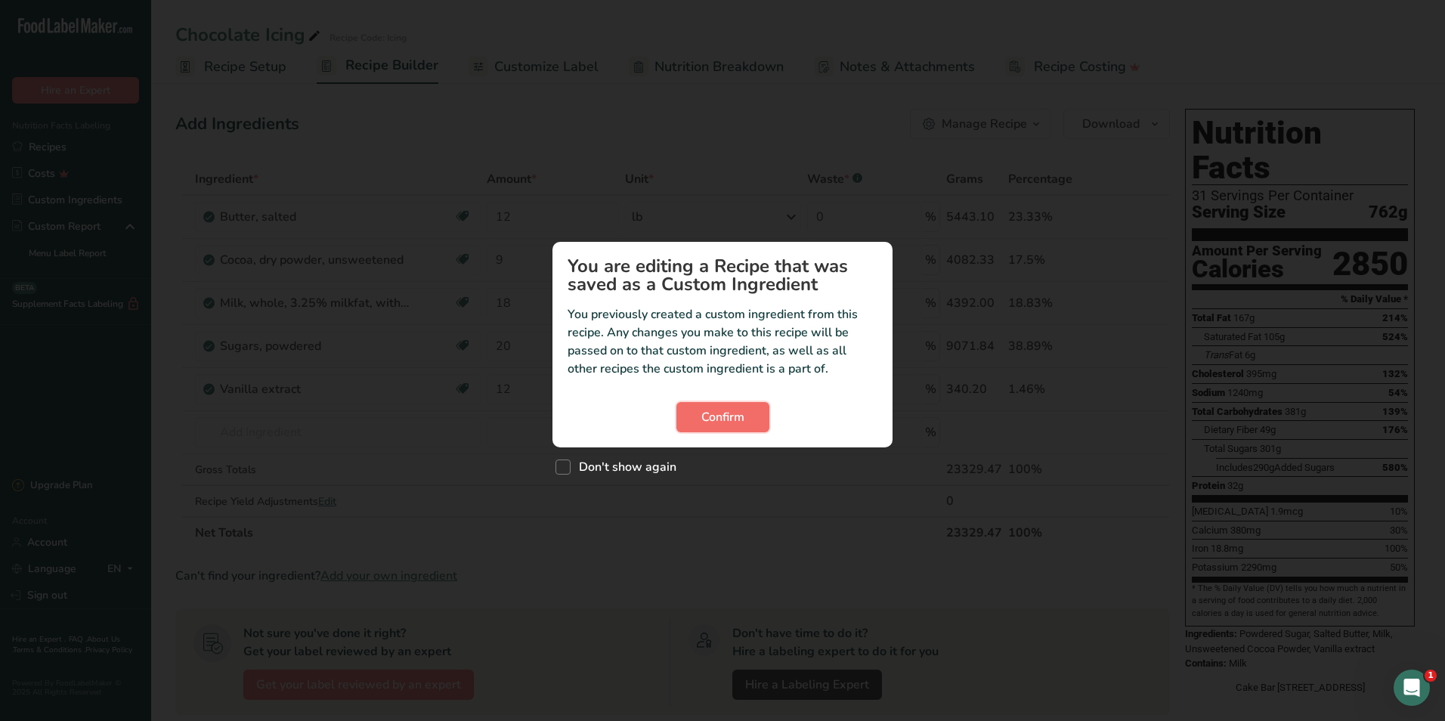
click at [706, 420] on span "Confirm" at bounding box center [722, 417] width 43 height 18
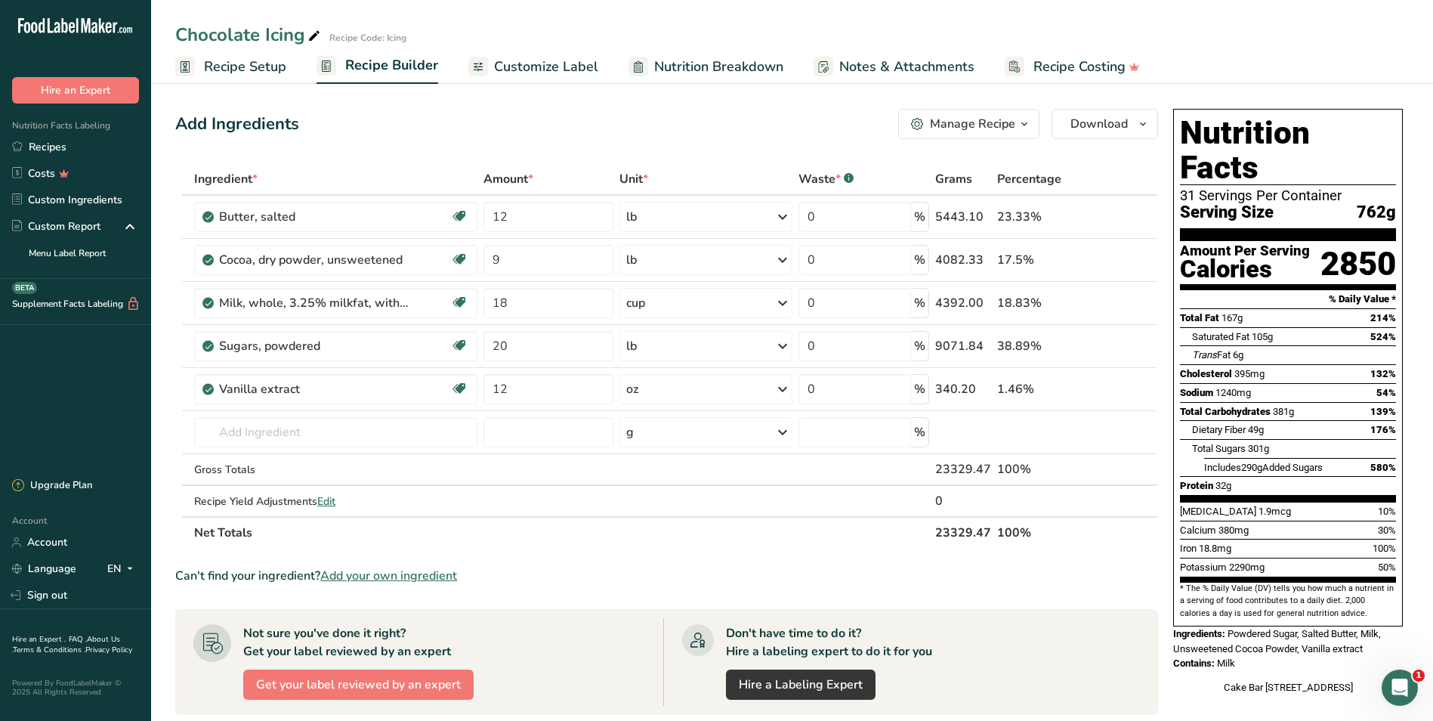
click at [232, 67] on span "Recipe Setup" at bounding box center [245, 67] width 82 height 20
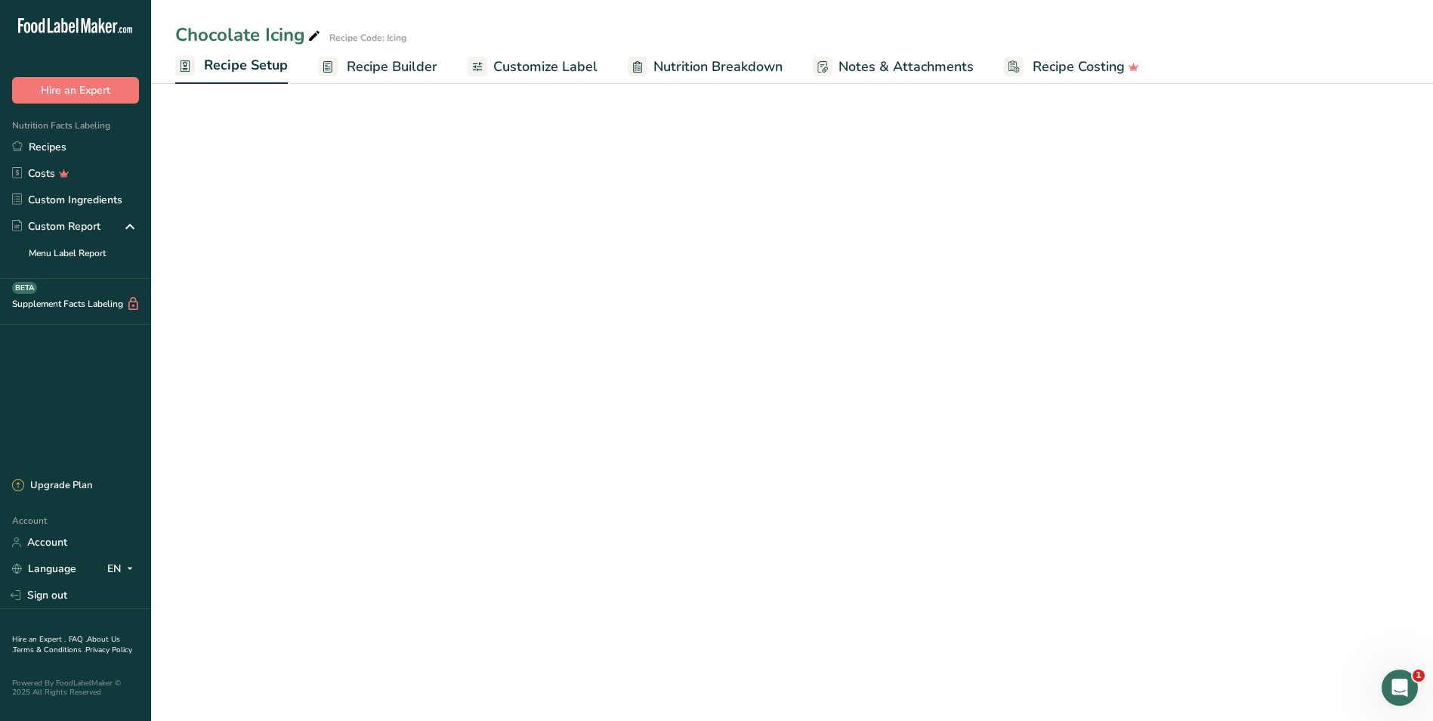
select select "12"
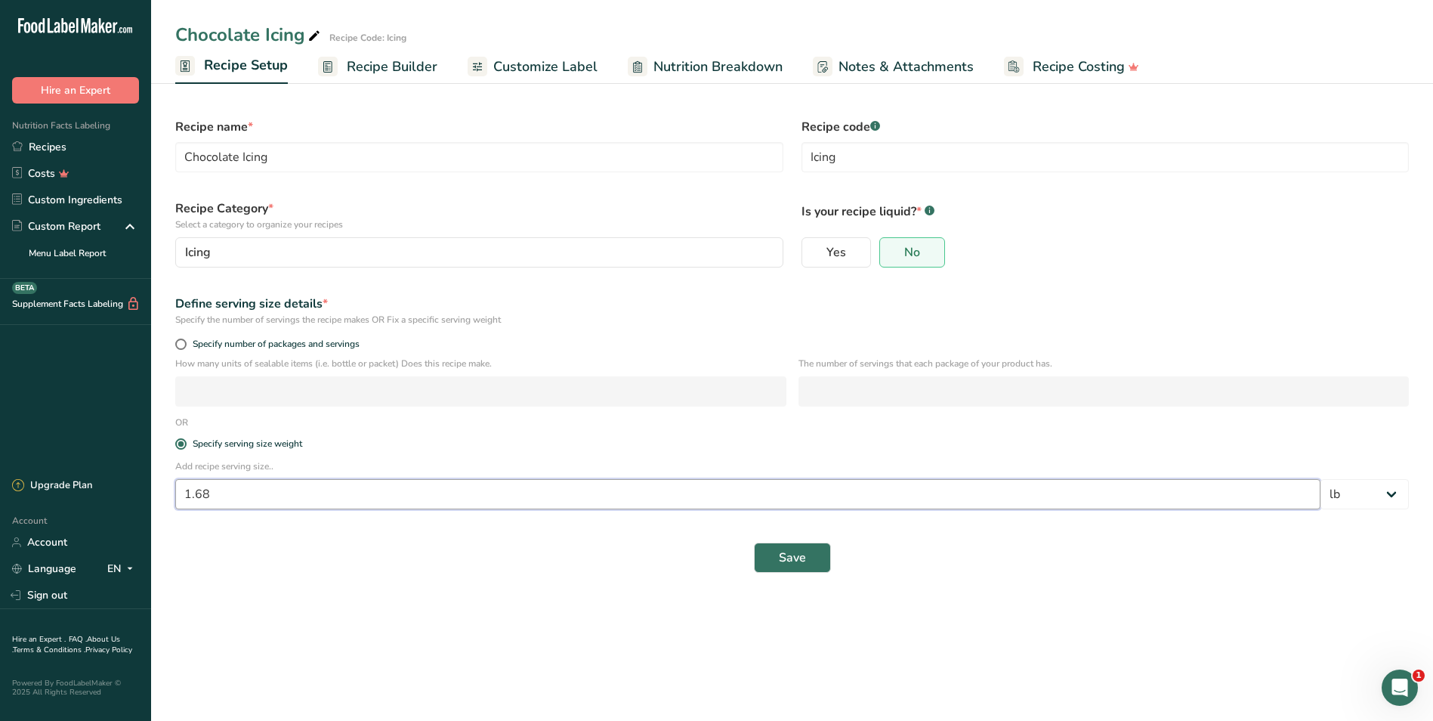
drag, startPoint x: 225, startPoint y: 498, endPoint x: 11, endPoint y: 400, distance: 235.3
click at [3, 407] on div ".a-20{fill:#fff;} Hire an Expert Nutrition Facts Labeling Recipes Costs Custom …" at bounding box center [716, 360] width 1433 height 721
type input "1"
click at [786, 558] on span "Save" at bounding box center [792, 558] width 27 height 18
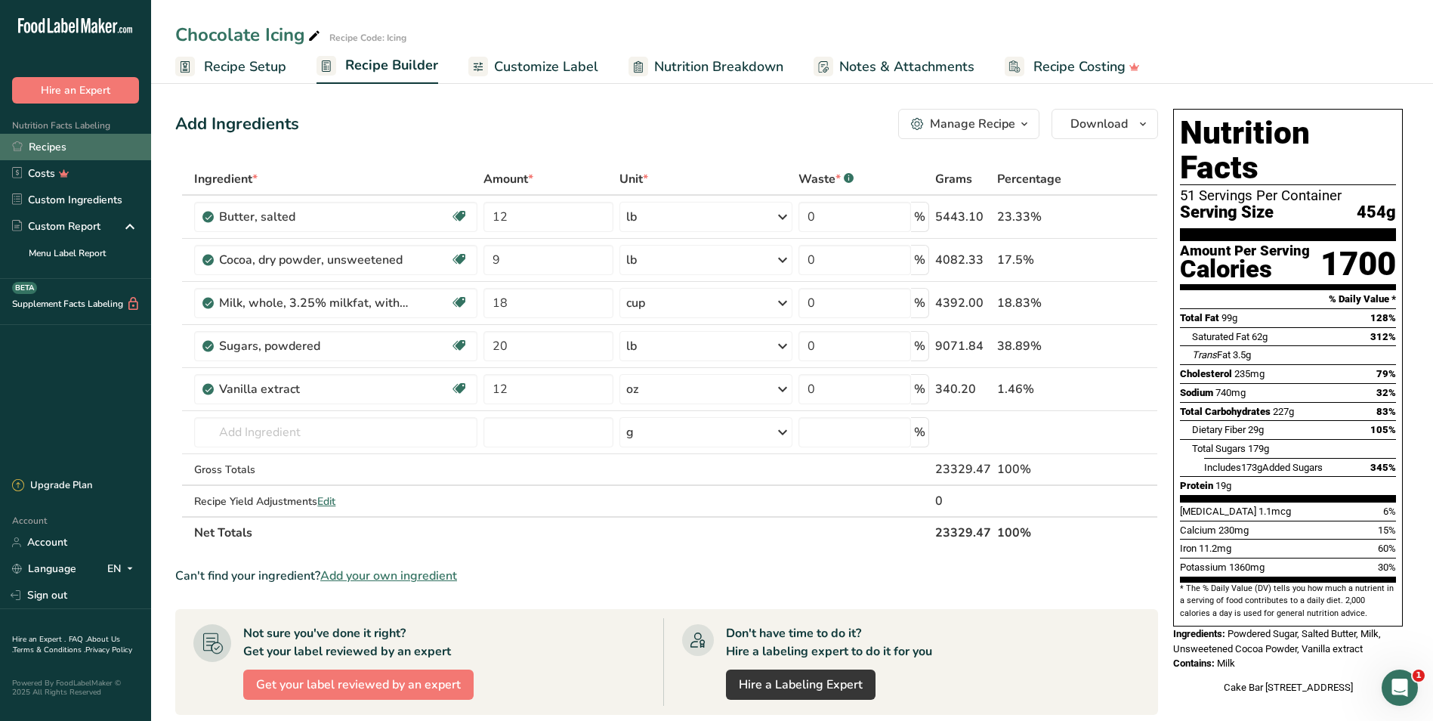
click at [35, 152] on link "Recipes" at bounding box center [75, 147] width 151 height 26
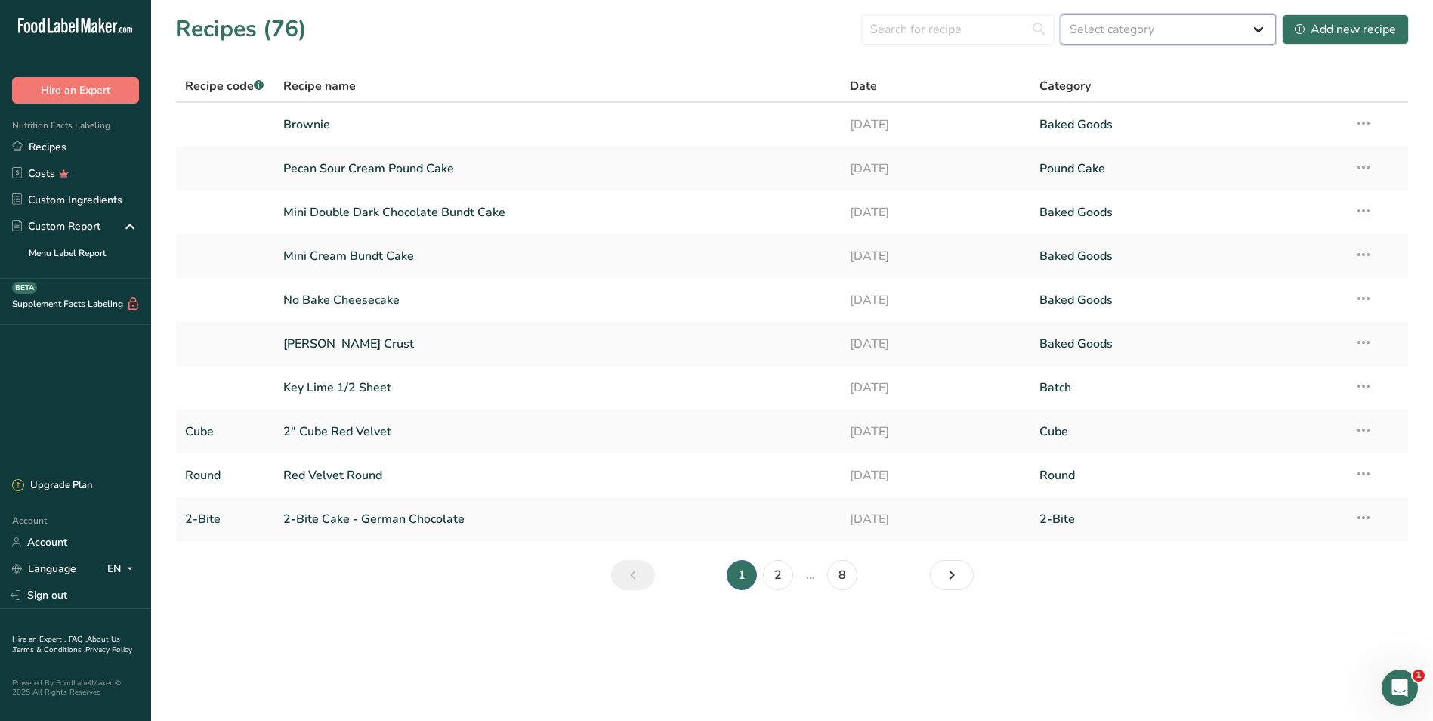
click at [1170, 29] on select "Select category All 2-Bite Baked Goods Batch [GEOGRAPHIC_DATA] Can Confectioner…" at bounding box center [1168, 29] width 215 height 30
select select "260"
click at [1062, 14] on select "Select category All 2-Bite Baked Goods Batch [GEOGRAPHIC_DATA] Can Confectioner…" at bounding box center [1168, 29] width 215 height 30
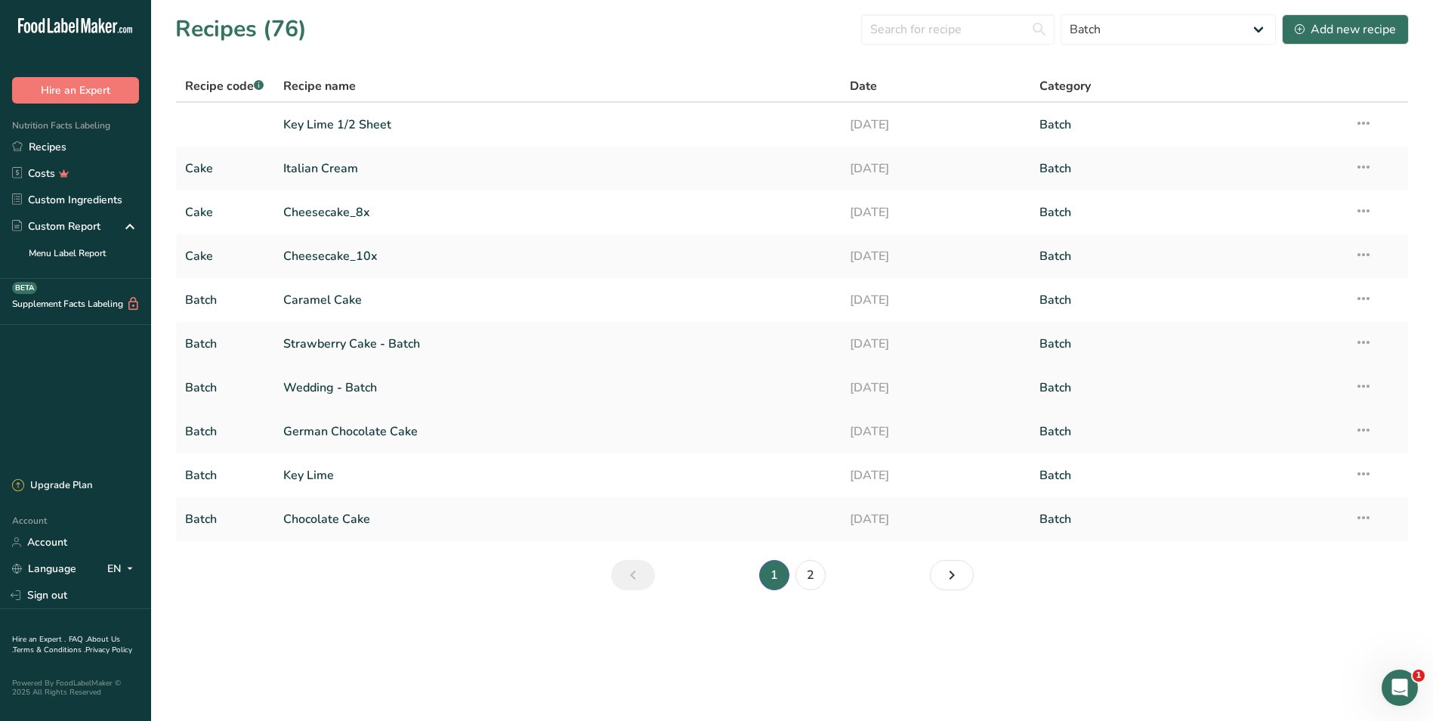
click at [328, 385] on link "Wedding - Batch" at bounding box center [557, 388] width 549 height 32
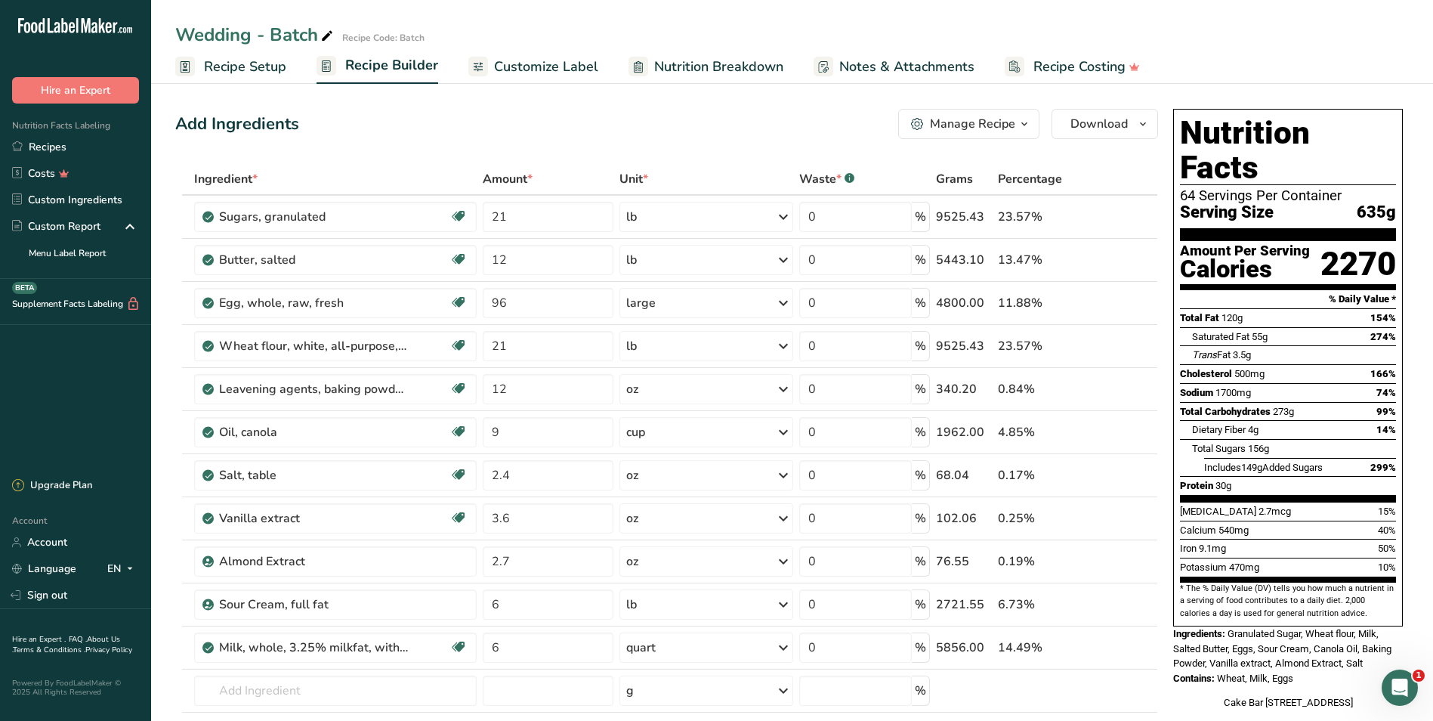
click at [239, 75] on span "Recipe Setup" at bounding box center [245, 67] width 82 height 20
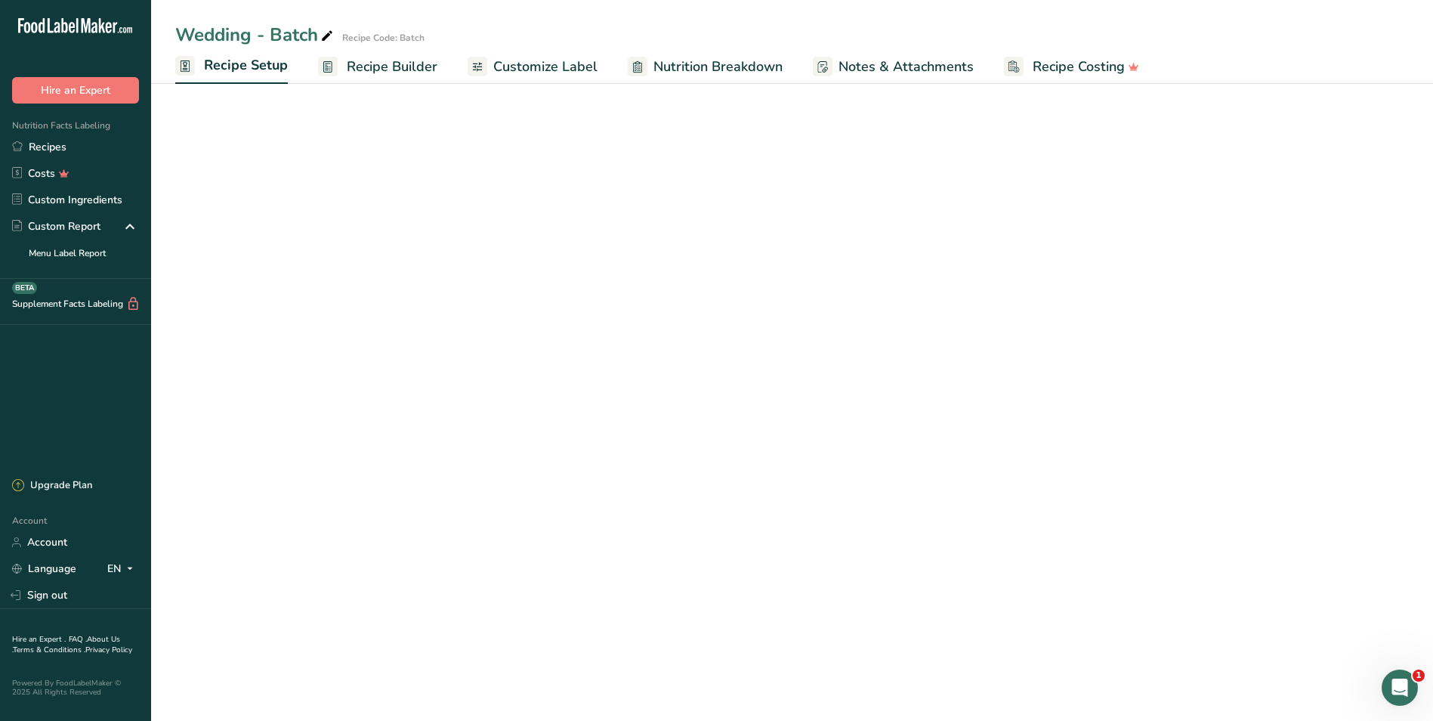
select select "12"
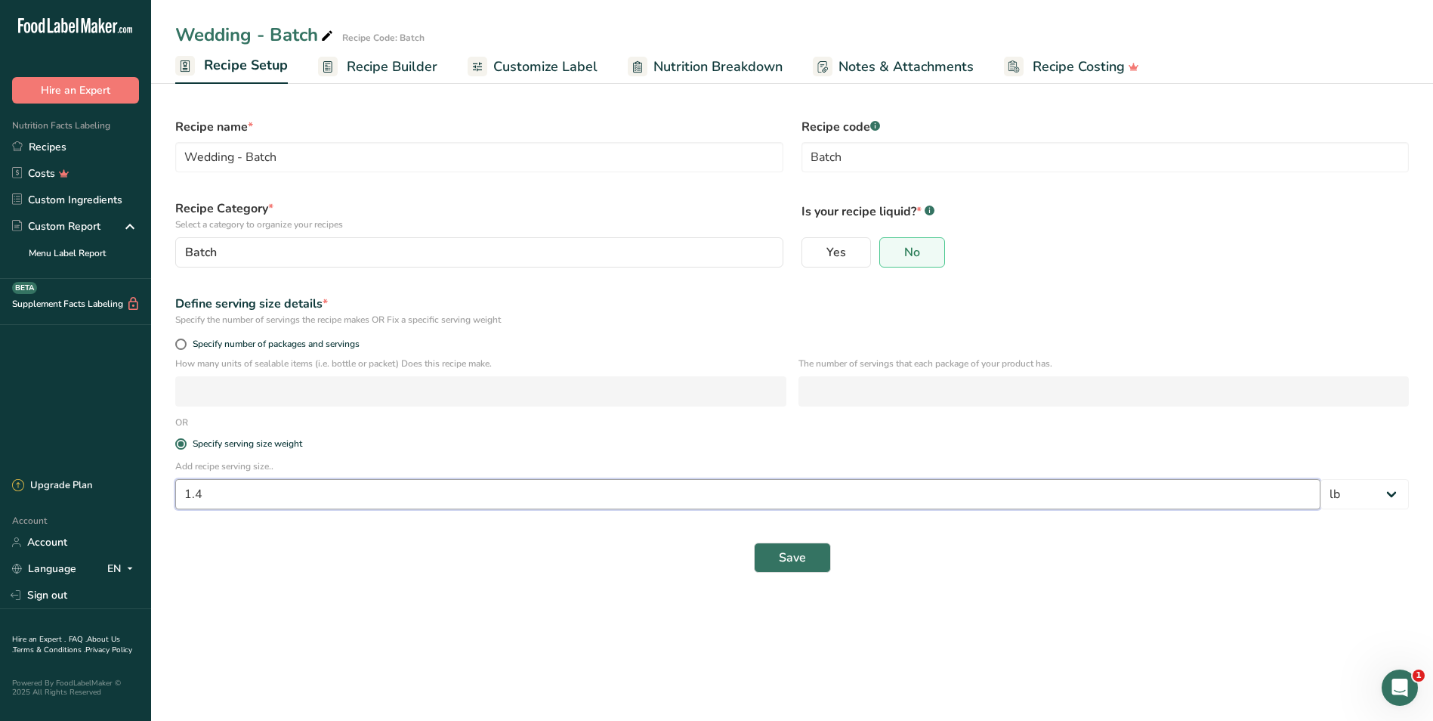
drag, startPoint x: 258, startPoint y: 500, endPoint x: 93, endPoint y: 502, distance: 164.7
click at [93, 502] on div ".a-20{fill:#fff;} Hire an Expert Nutrition Facts Labeling Recipes Costs Custom …" at bounding box center [716, 360] width 1433 height 721
type input "8"
click at [1390, 495] on select "Grams kg mg mcg lb oz l mL fl oz tbsp tsp cup qt gallon" at bounding box center [1365, 494] width 88 height 30
select select "5"
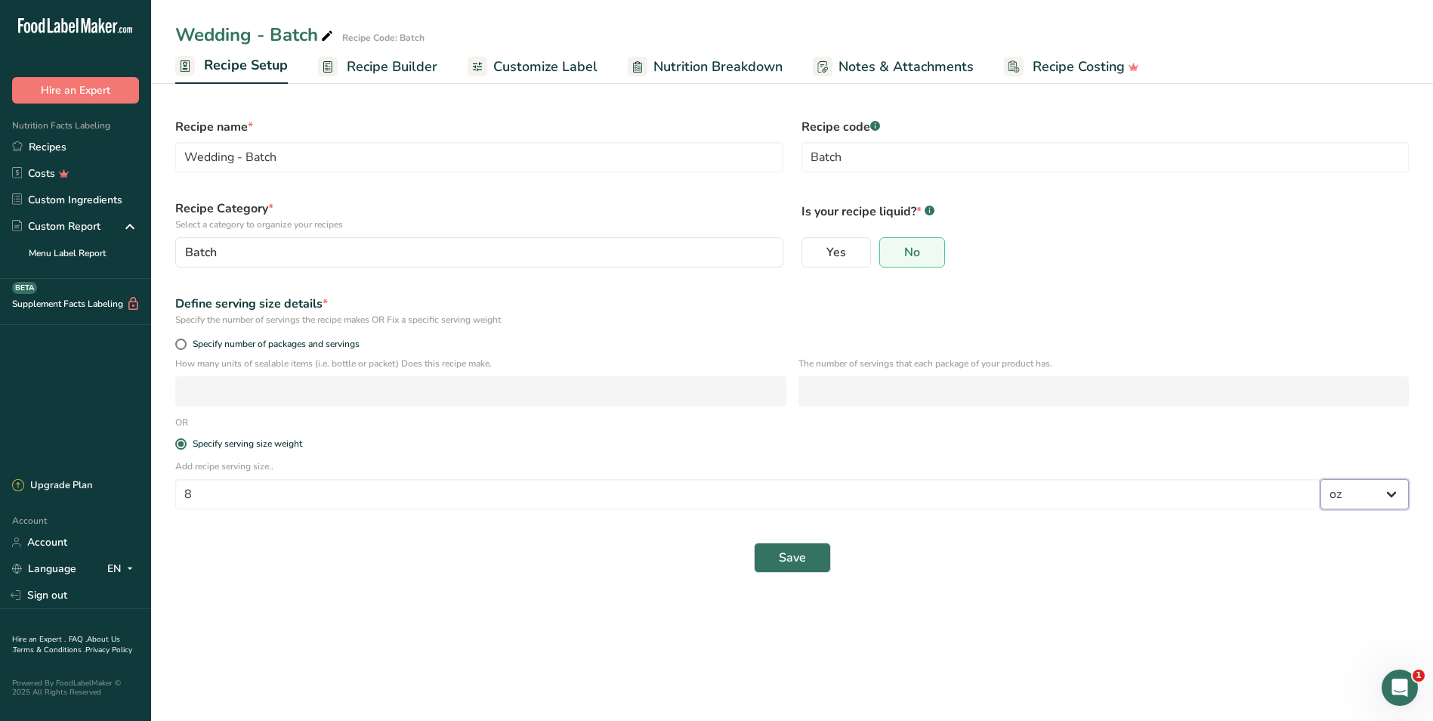
click at [1321, 479] on select "Grams kg mg mcg lb oz l mL fl oz tbsp tsp cup qt gallon" at bounding box center [1365, 494] width 88 height 30
click at [808, 552] on button "Save" at bounding box center [792, 558] width 77 height 30
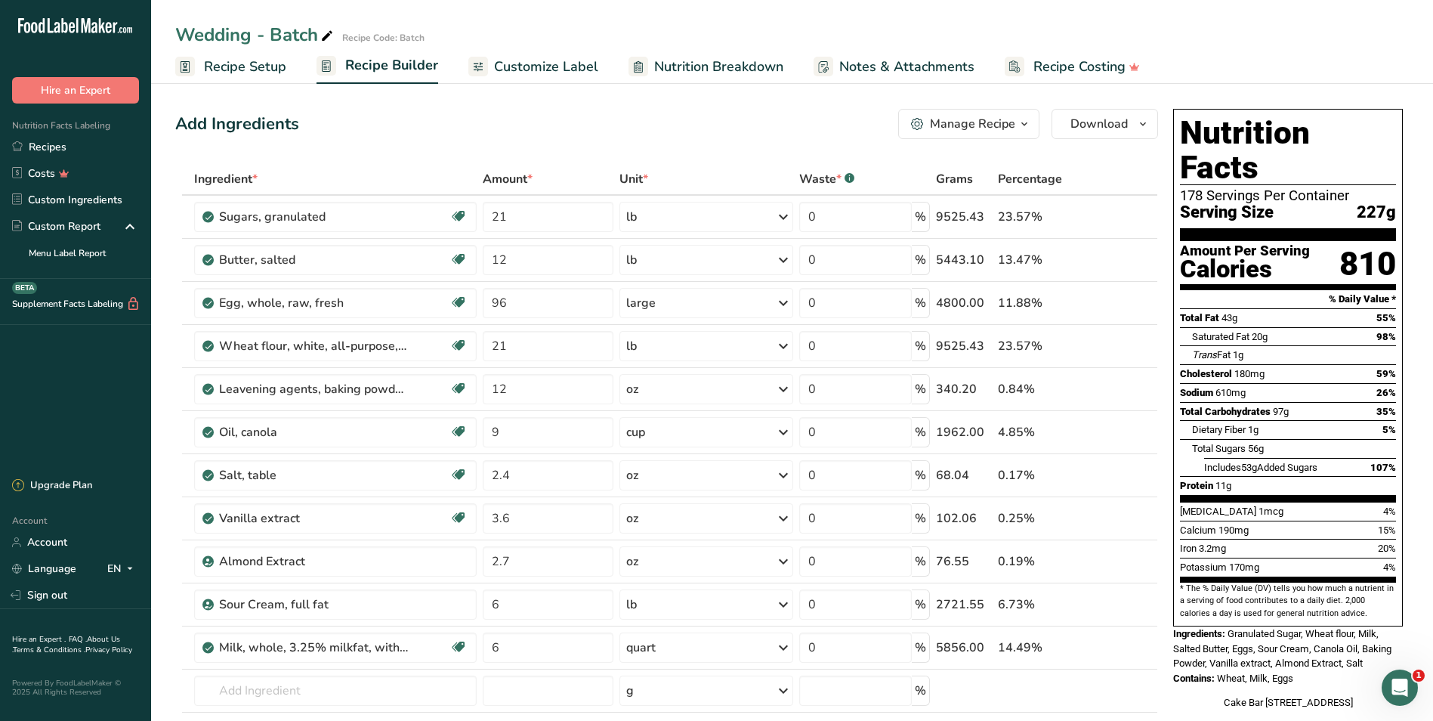
click at [227, 60] on span "Recipe Setup" at bounding box center [245, 67] width 82 height 20
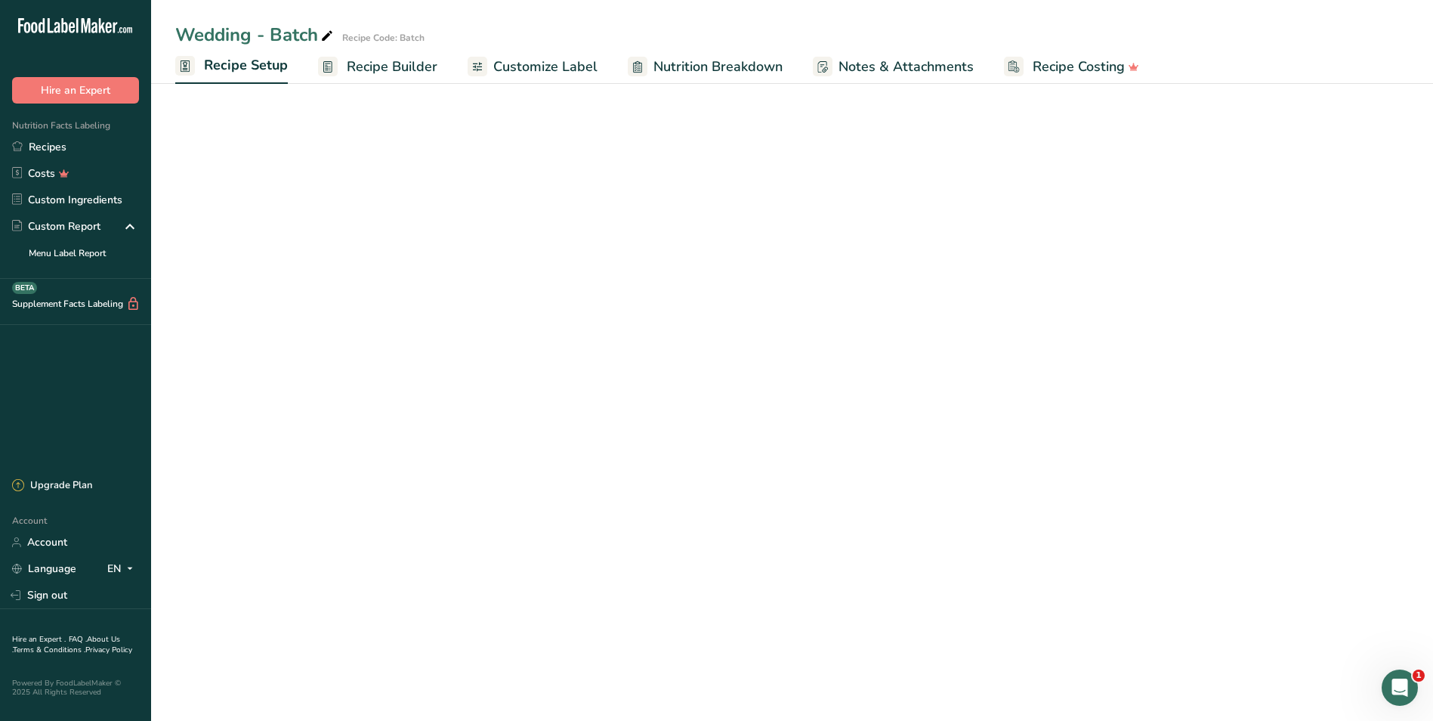
select select "5"
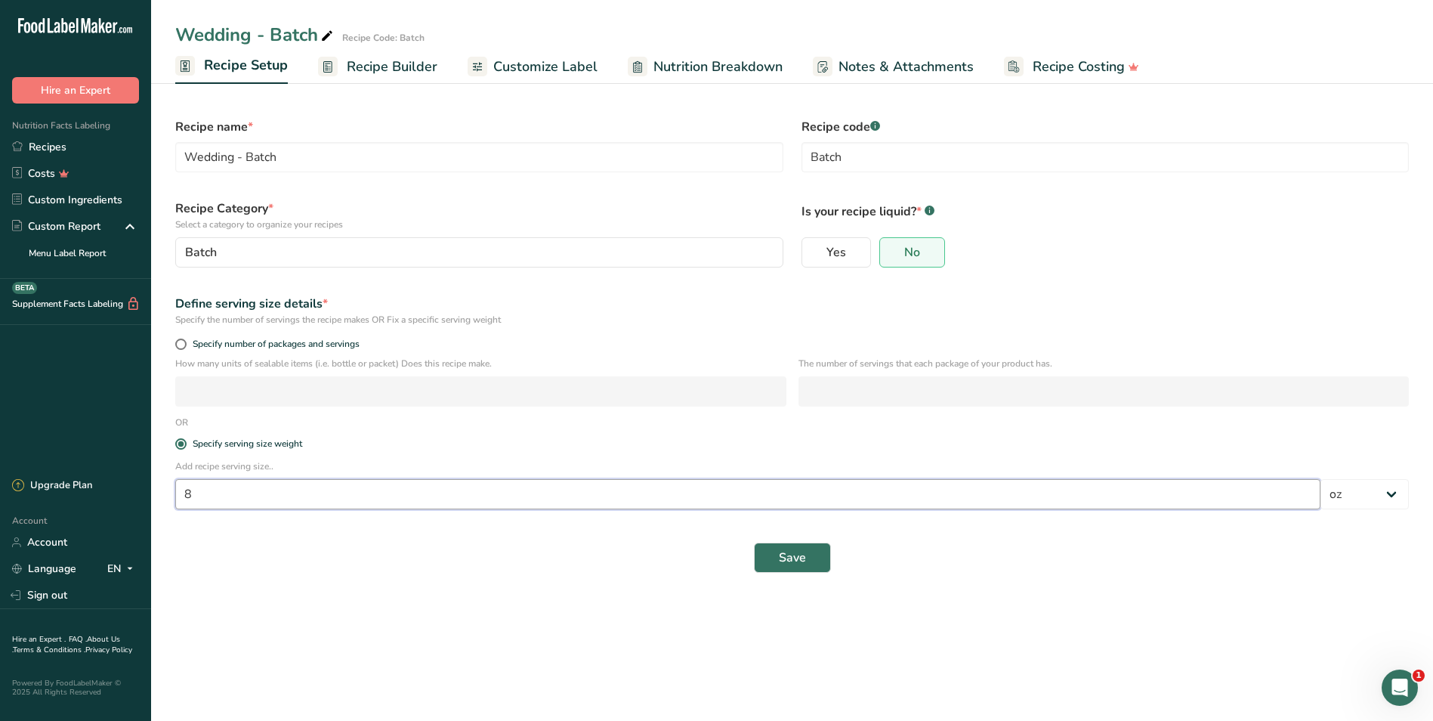
drag, startPoint x: 235, startPoint y: 500, endPoint x: 0, endPoint y: 375, distance: 266.4
click at [0, 410] on html ".a-20{fill:#fff;} Hire an Expert Nutrition Facts Labeling Recipes Costs Custom …" at bounding box center [716, 360] width 1433 height 721
type input "1.4"
click at [1391, 499] on select "Grams kg mg mcg lb oz l mL fl oz tbsp tsp cup qt gallon" at bounding box center [1365, 494] width 88 height 30
select select "12"
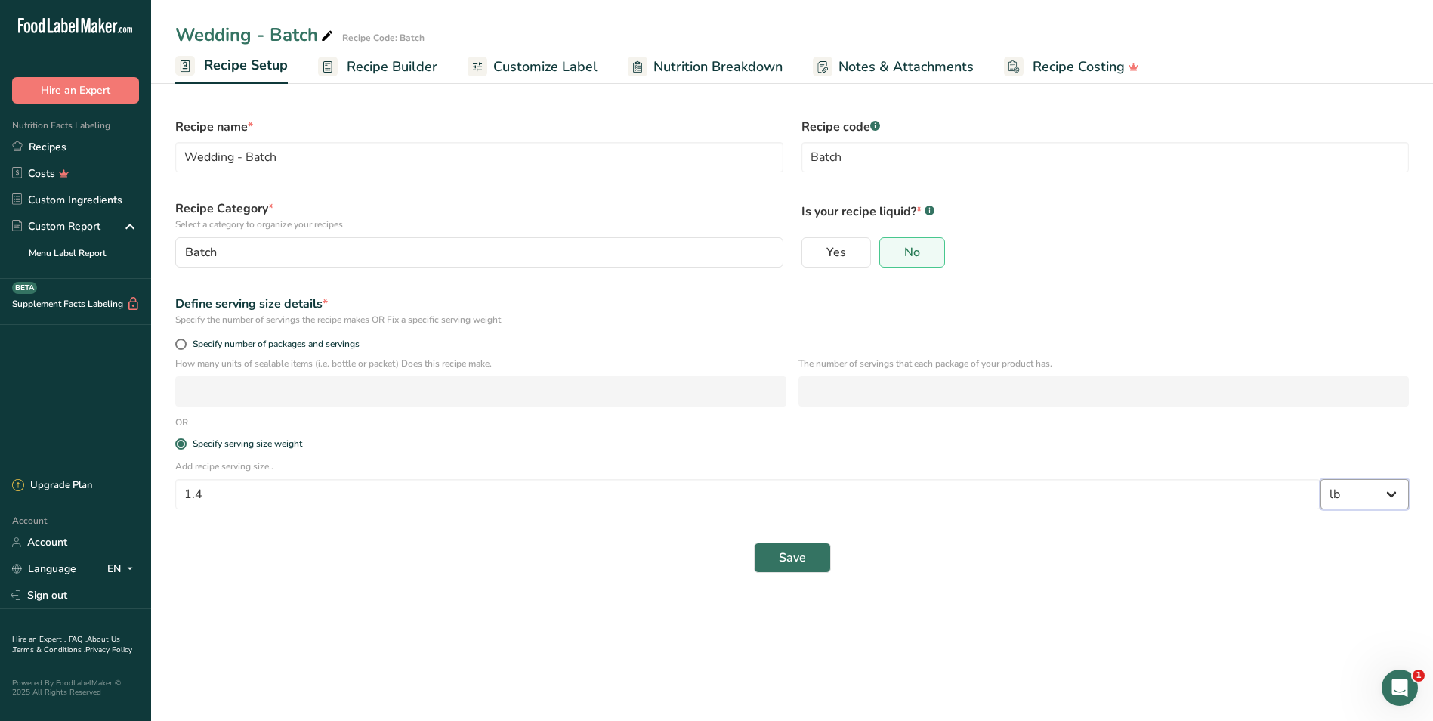
click at [1321, 479] on select "Grams kg mg mcg lb oz l mL fl oz tbsp tsp cup qt gallon" at bounding box center [1365, 494] width 88 height 30
click at [802, 552] on span "Save" at bounding box center [792, 558] width 27 height 18
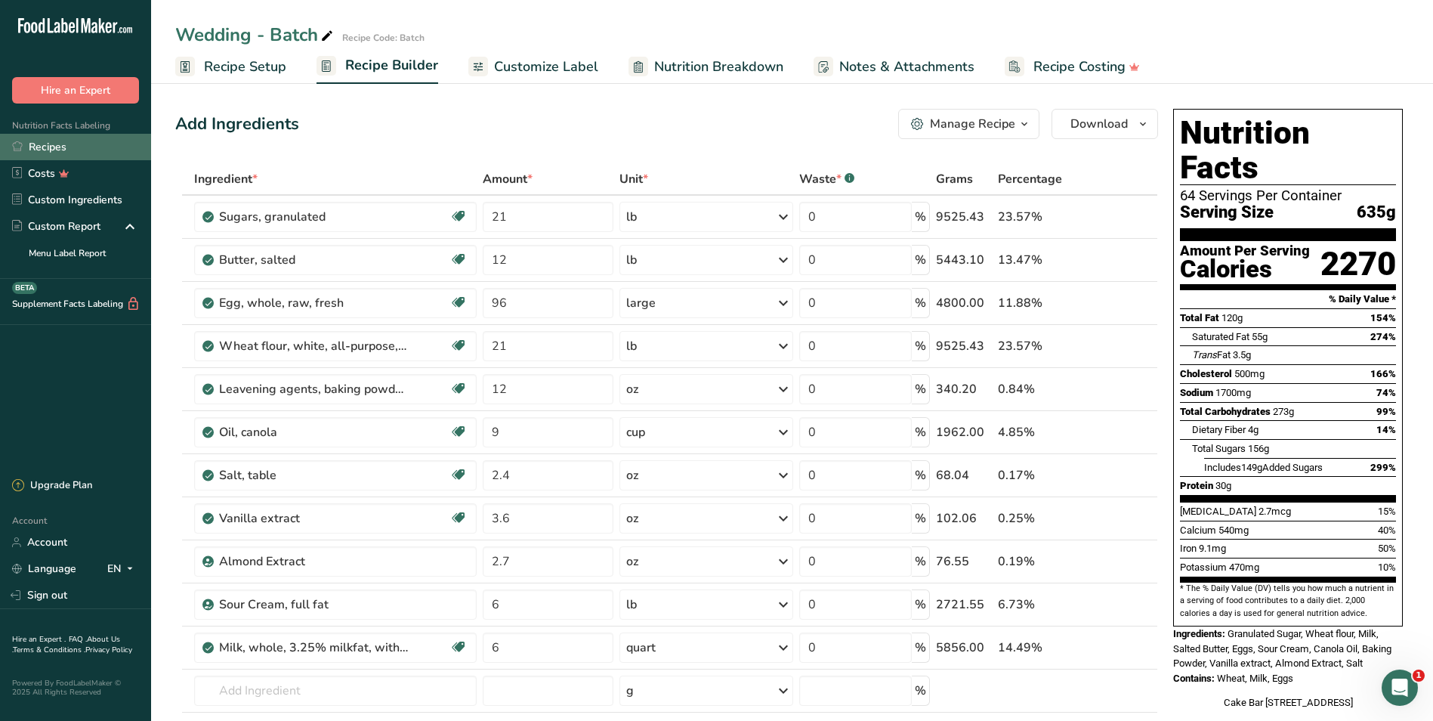
click at [61, 144] on link "Recipes" at bounding box center [75, 147] width 151 height 26
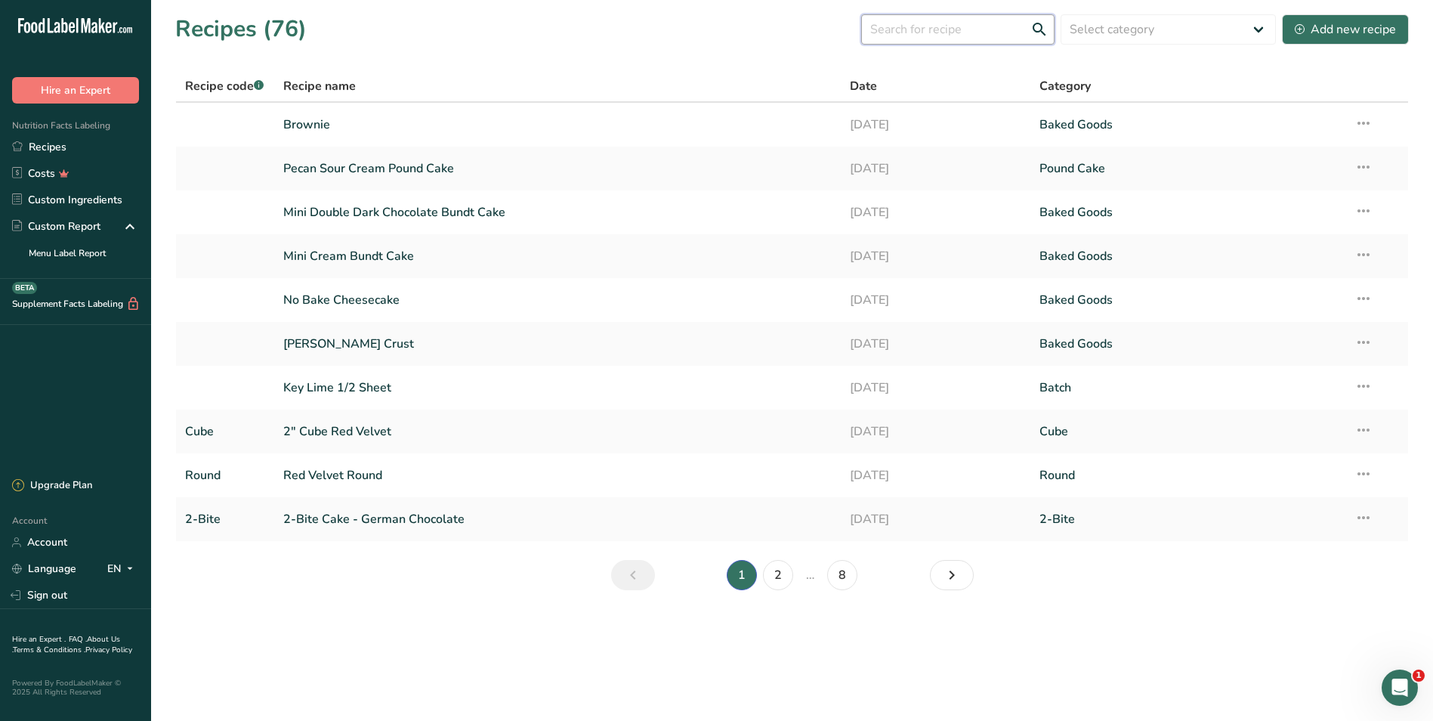
click at [931, 34] on input "text" at bounding box center [957, 29] width 193 height 30
type input "buttercream"
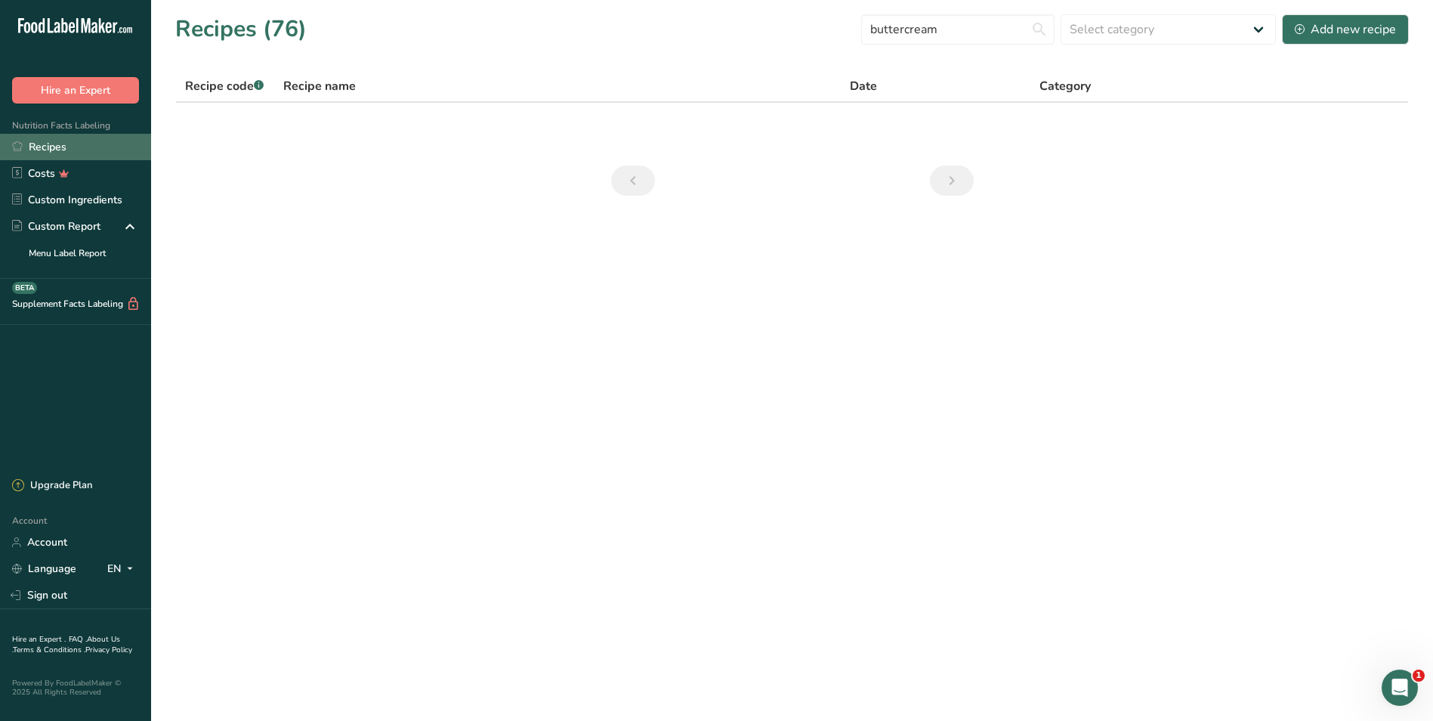
click at [29, 148] on link "Recipes" at bounding box center [75, 147] width 151 height 26
click at [90, 193] on link "Custom Ingredients" at bounding box center [75, 200] width 151 height 26
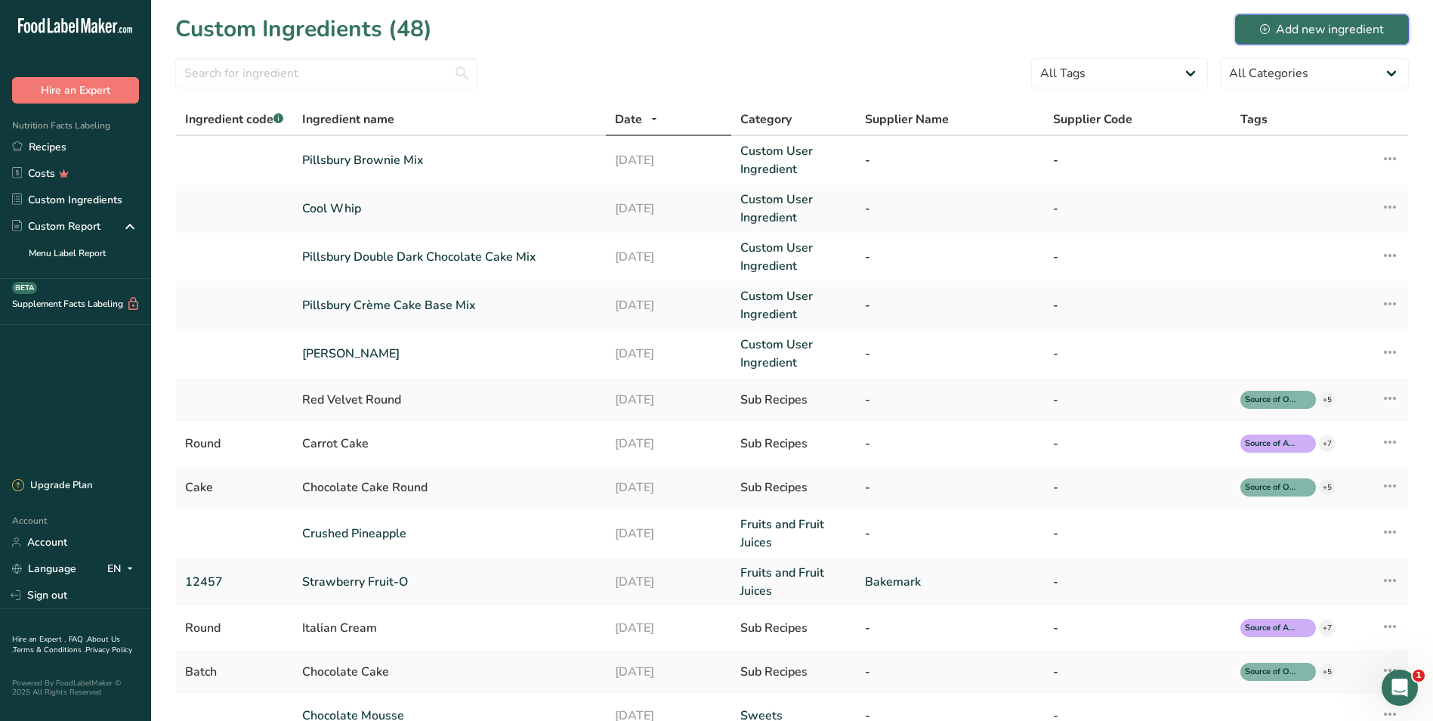
click at [1306, 28] on div "Add new ingredient" at bounding box center [1322, 29] width 124 height 18
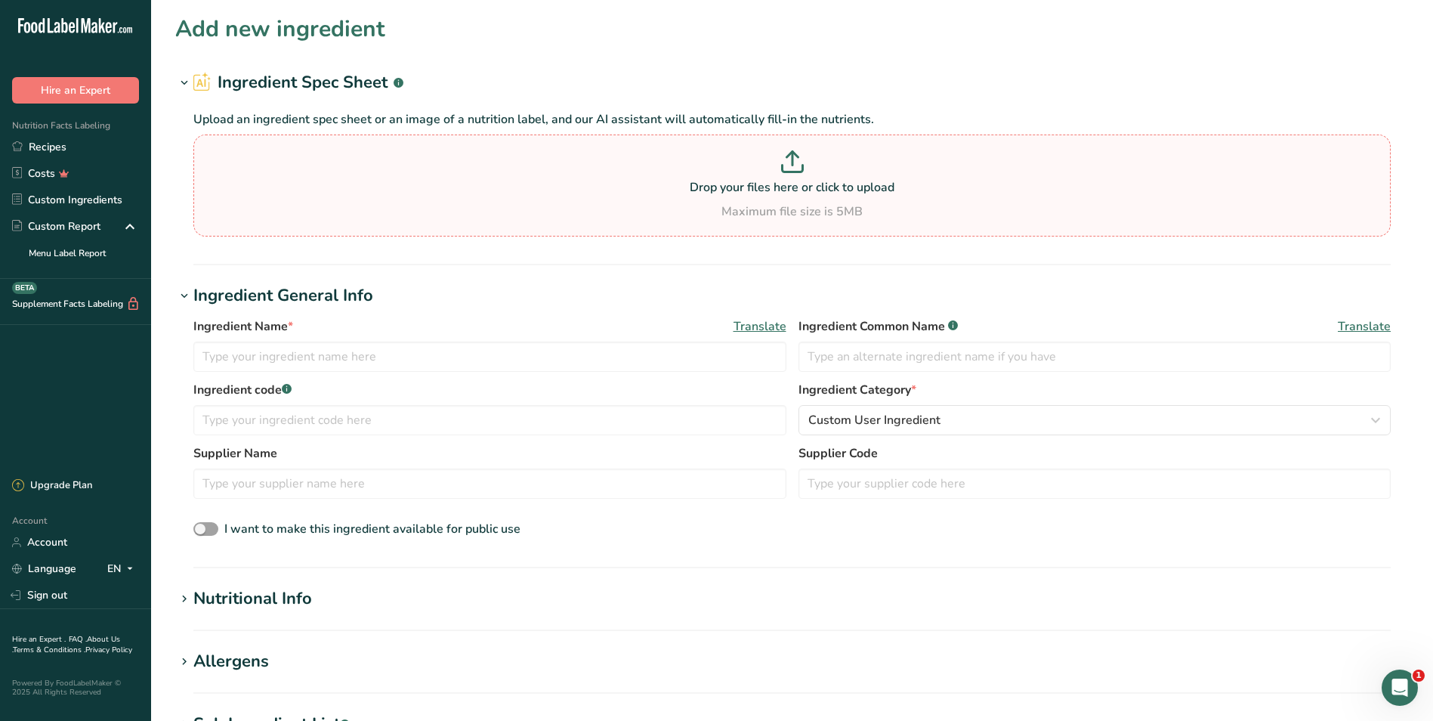
click at [784, 178] on p at bounding box center [792, 164] width 1190 height 28
click at [784, 178] on input "Drop your files here or click to upload Maximum file size is 5MB" at bounding box center [792, 185] width 1198 height 102
type input "C:\fakepath\[PERSON_NAME] Vanilla Light 'N' Fluffy Buttercreme Frosting.pdf"
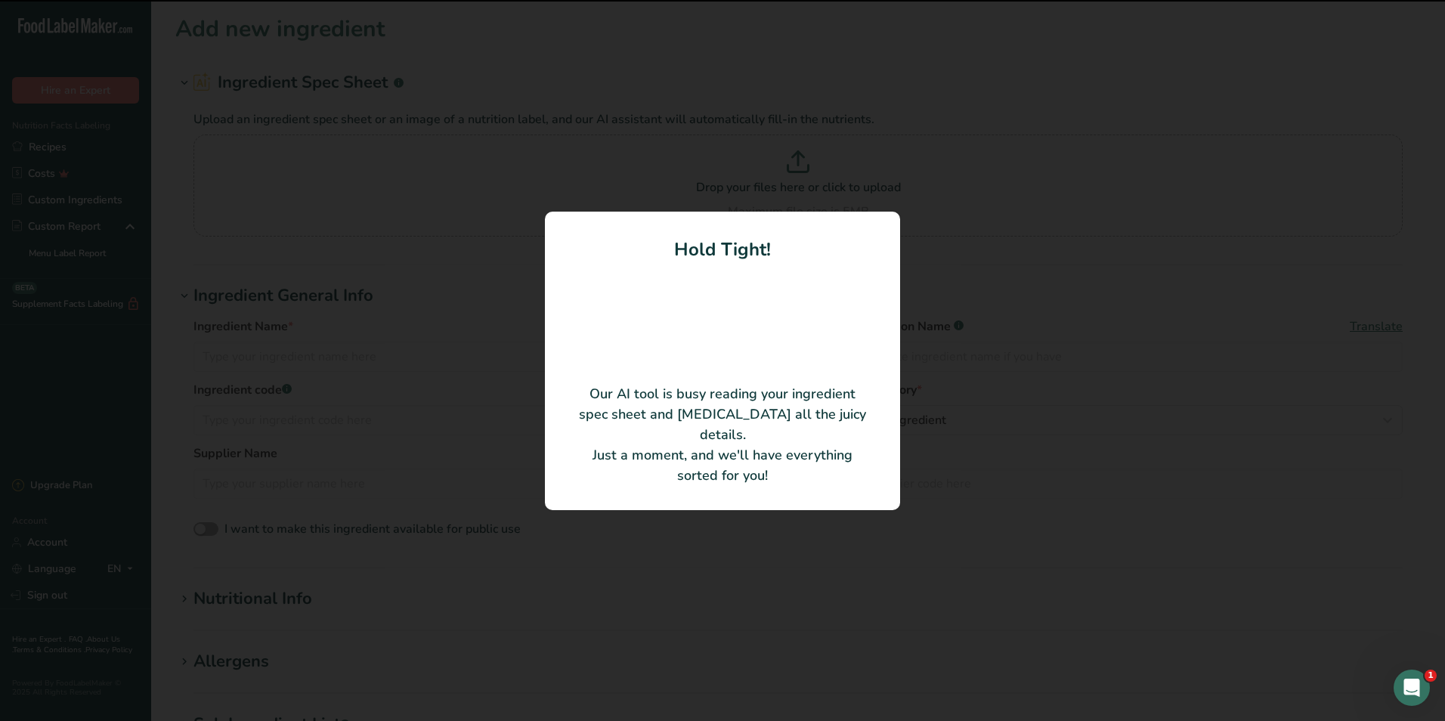
type input "VANILLA LIGHT 'N FLUFFY BUTTERCRÈME FROSTING"
type input "[PERSON_NAME]"
type input "10202973"
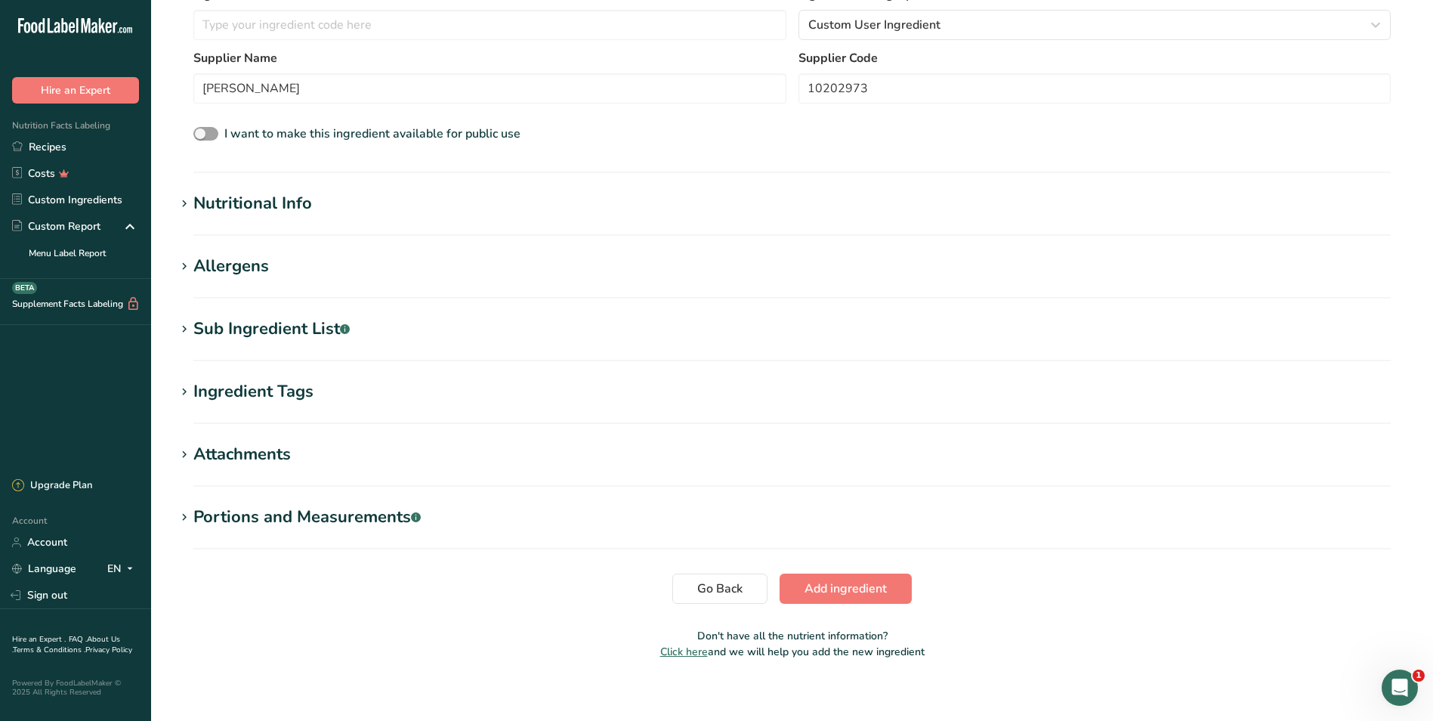
scroll to position [333, 0]
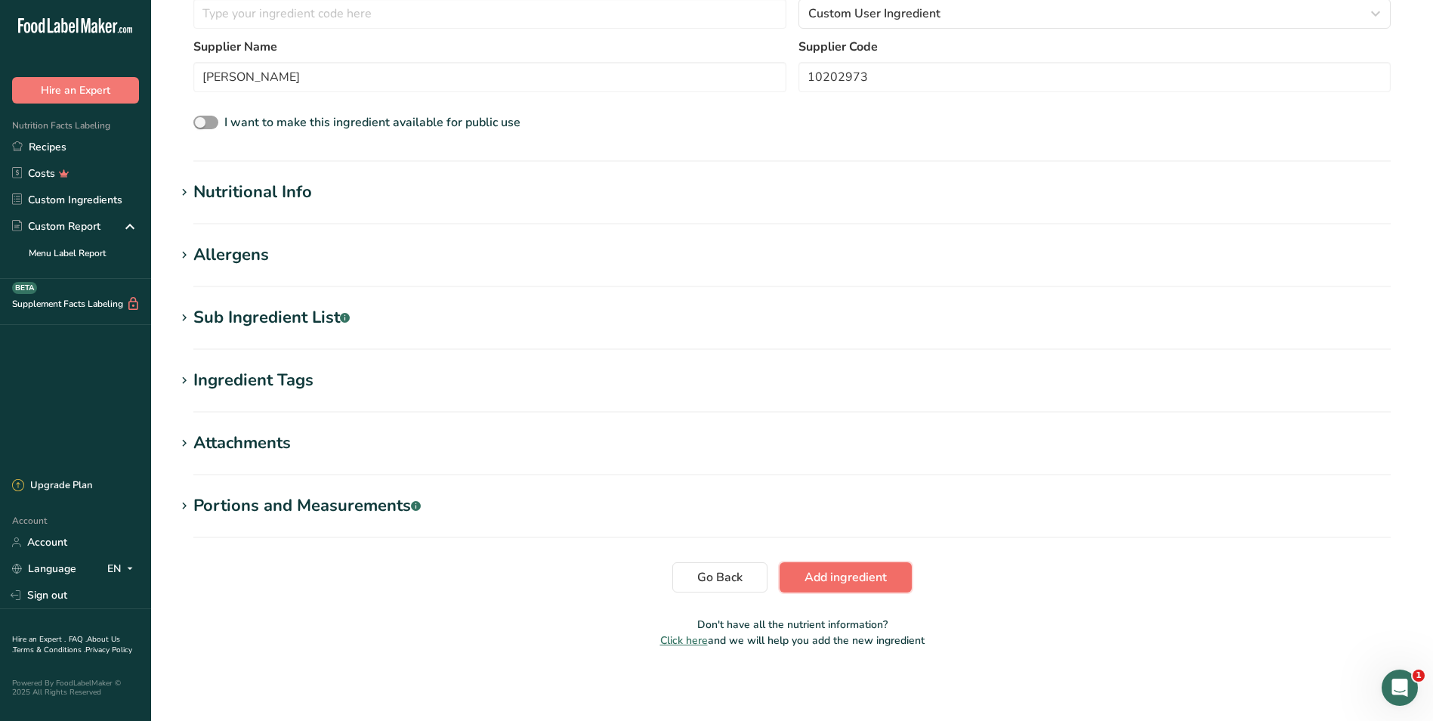
click at [858, 577] on span "Add ingredient" at bounding box center [846, 577] width 82 height 18
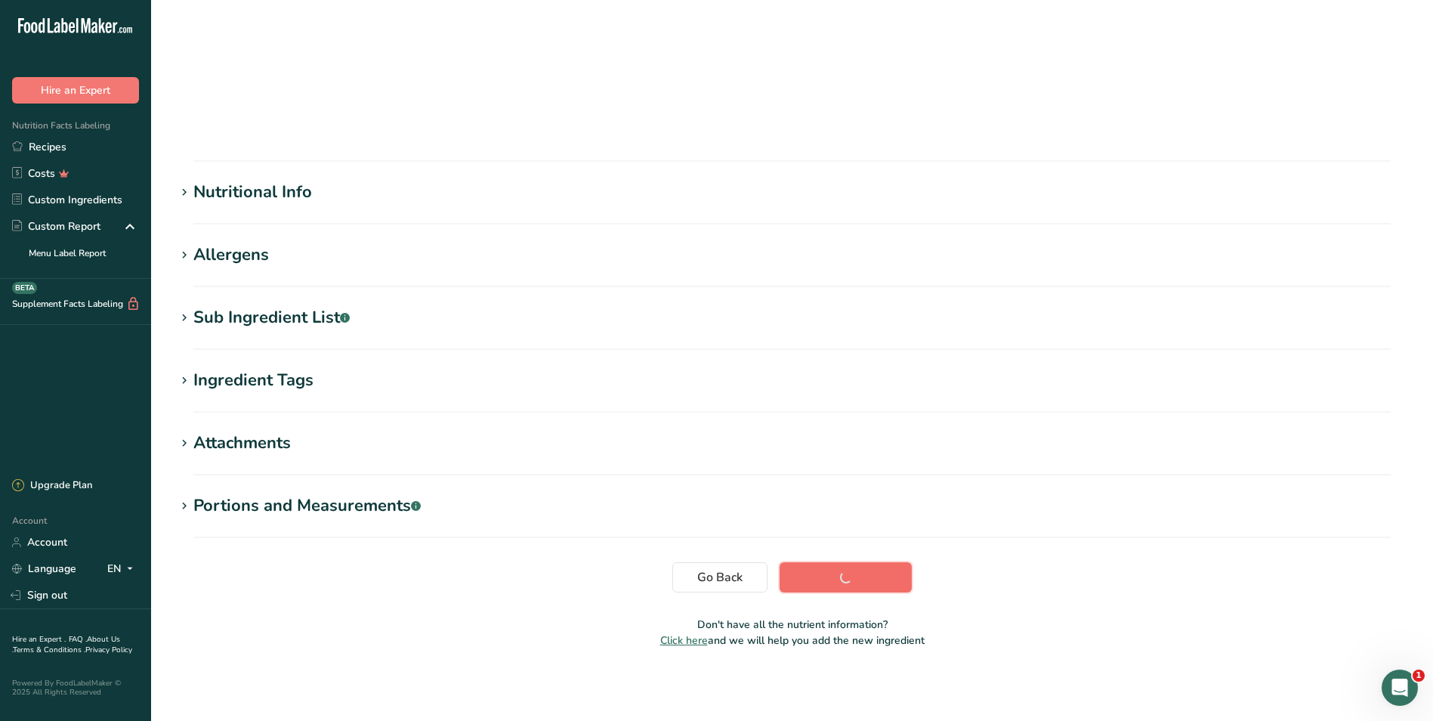
scroll to position [16, 0]
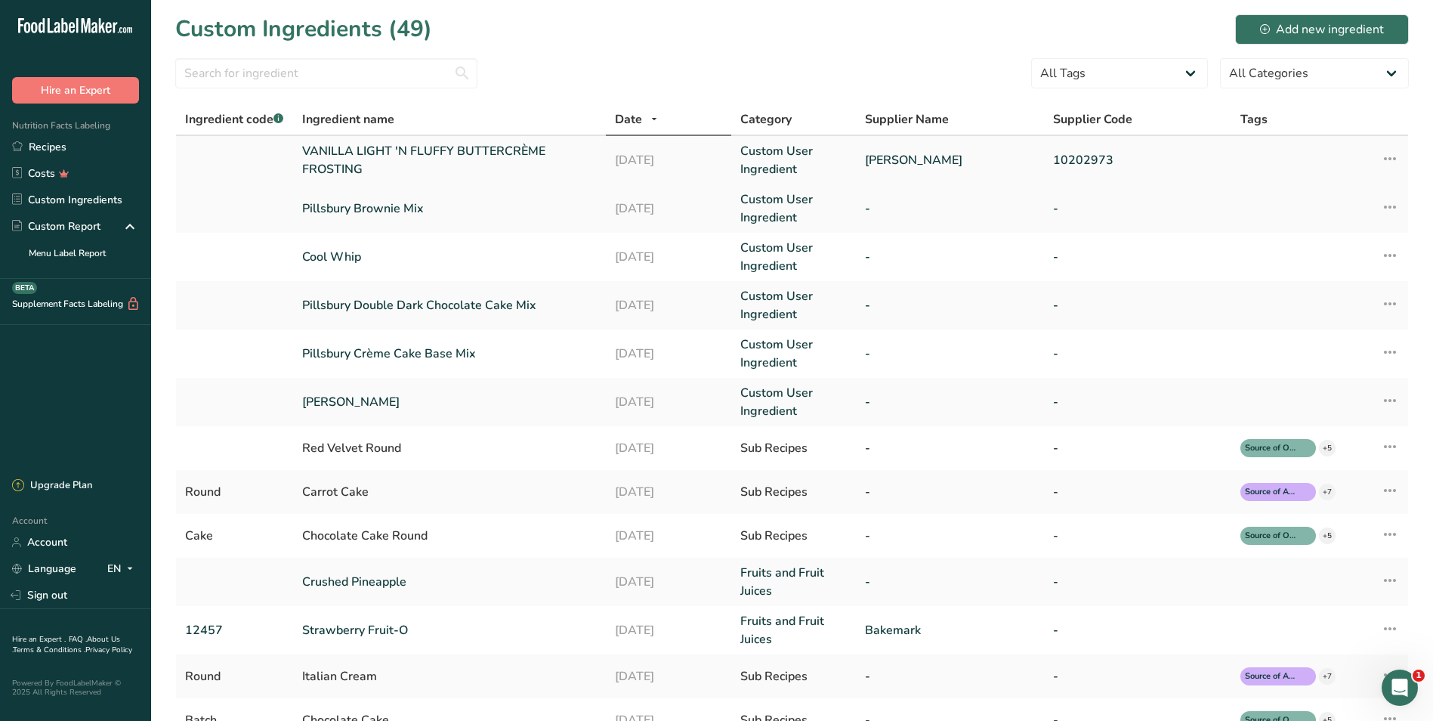
click at [1394, 155] on icon at bounding box center [1390, 158] width 18 height 27
click at [1349, 186] on span "Edit Ingredient" at bounding box center [1323, 192] width 70 height 16
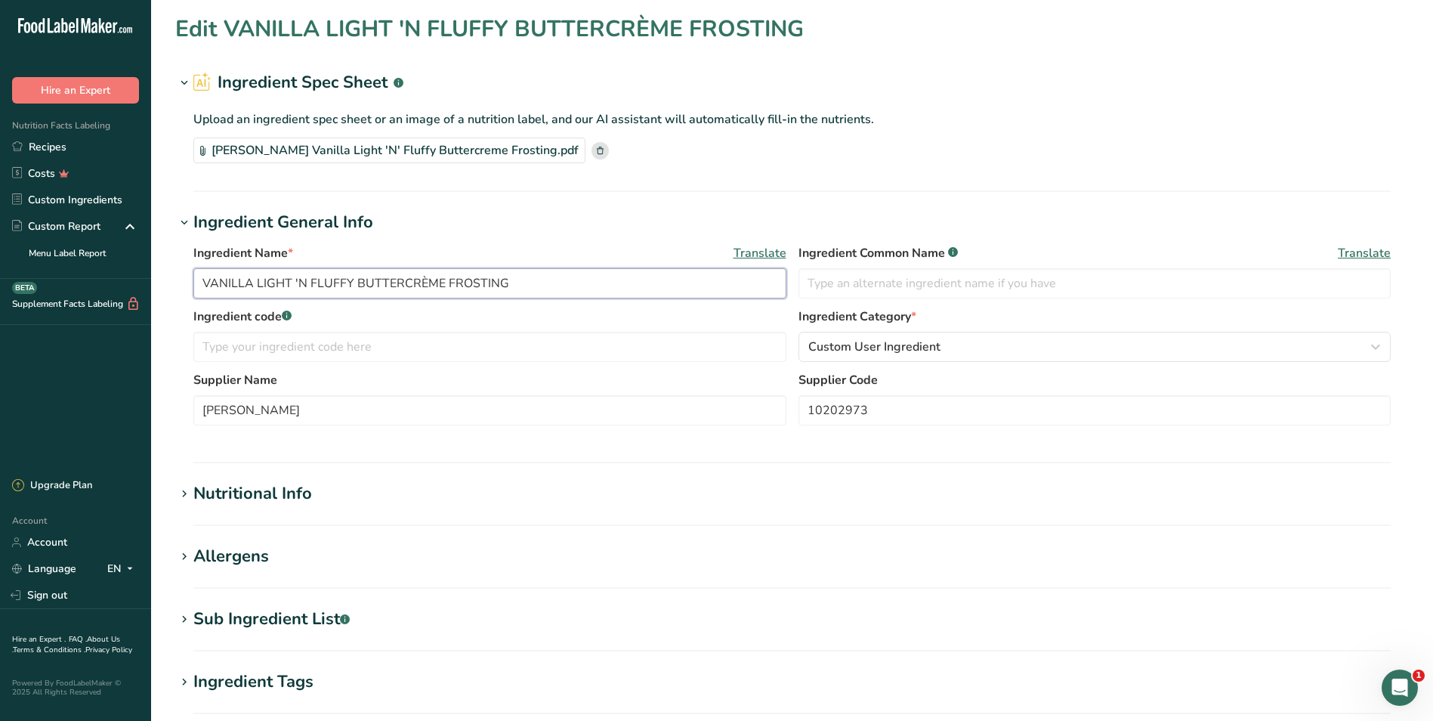
drag, startPoint x: 512, startPoint y: 282, endPoint x: 48, endPoint y: 276, distance: 464.0
click at [48, 276] on div ".a-20{fill:#fff;} Hire an Expert Nutrition Facts Labeling Recipes Costs Custom …" at bounding box center [716, 511] width 1433 height 1022
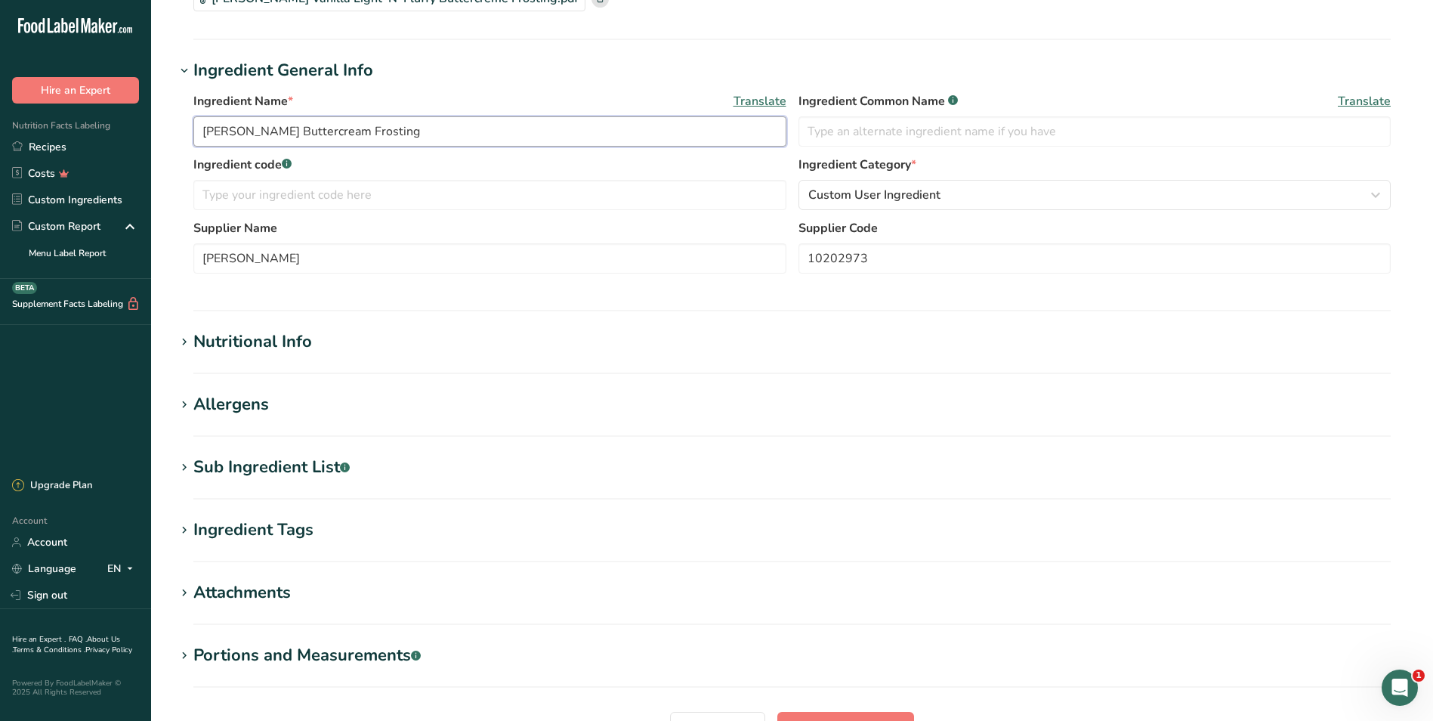
scroll to position [301, 0]
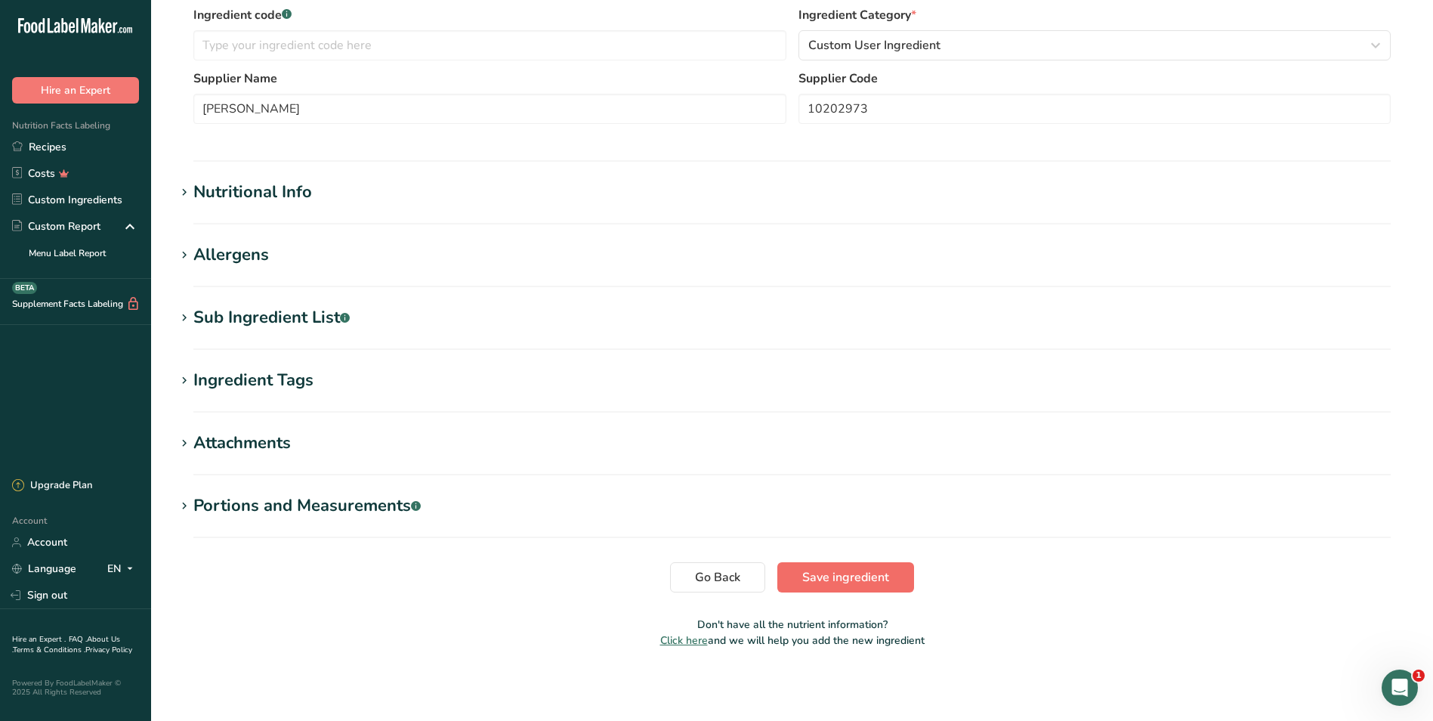
type input "[PERSON_NAME] Buttercream Frosting"
click at [870, 573] on span "Save ingredient" at bounding box center [845, 577] width 87 height 18
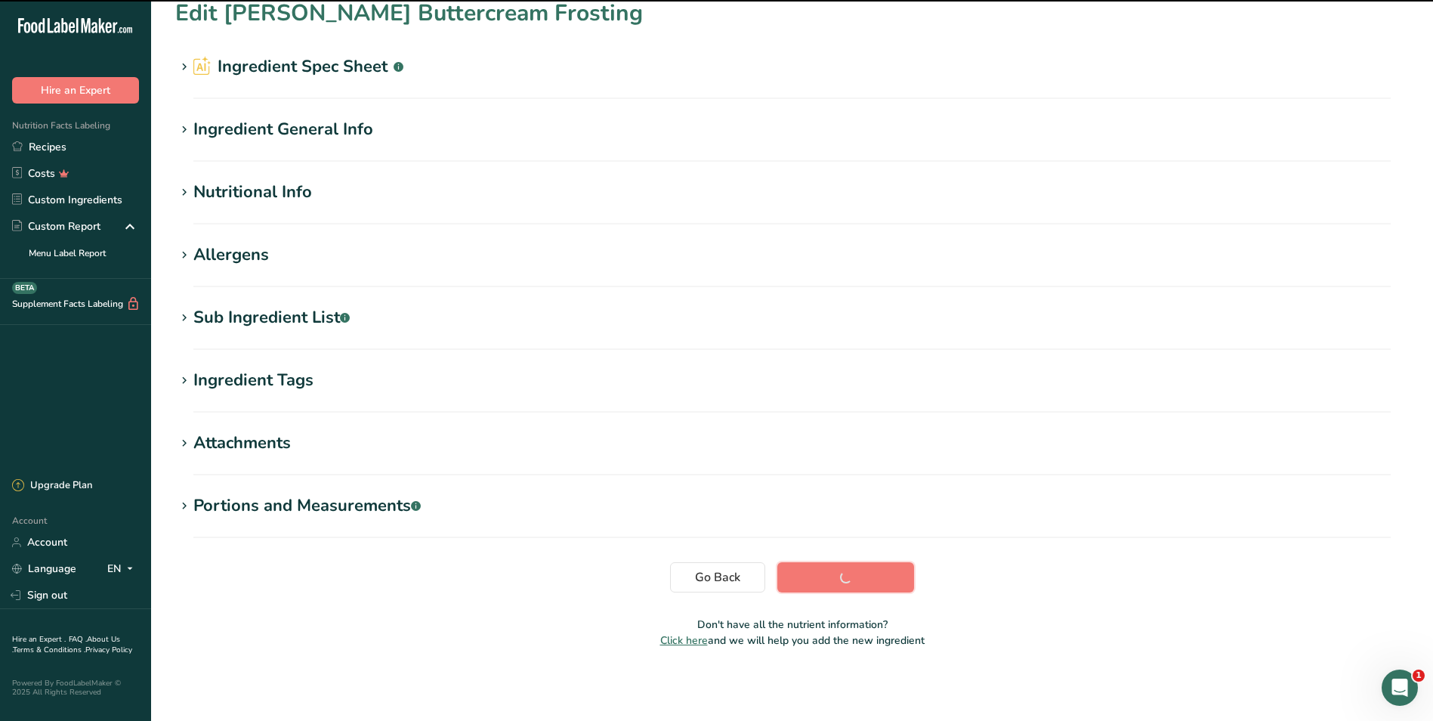
scroll to position [16, 0]
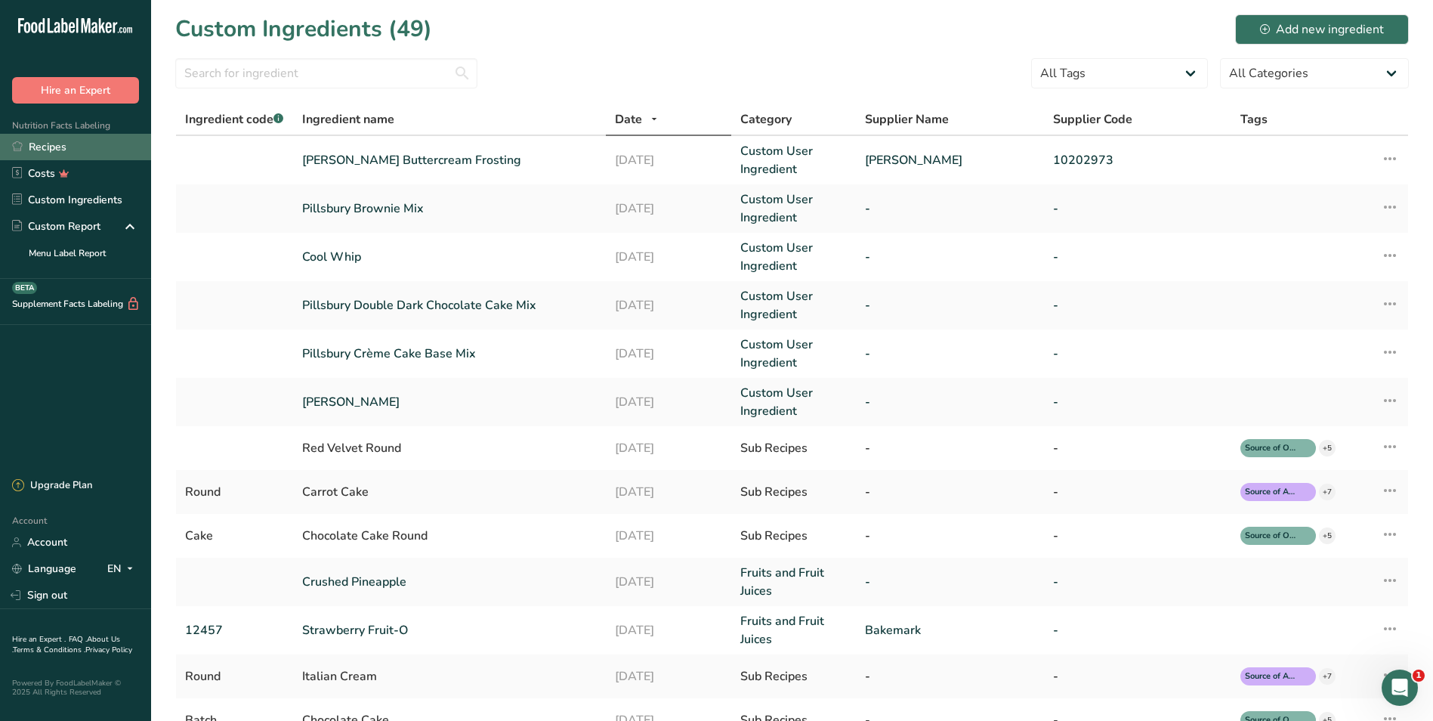
click at [52, 148] on link "Recipes" at bounding box center [75, 147] width 151 height 26
